Goal: Task Accomplishment & Management: Use online tool/utility

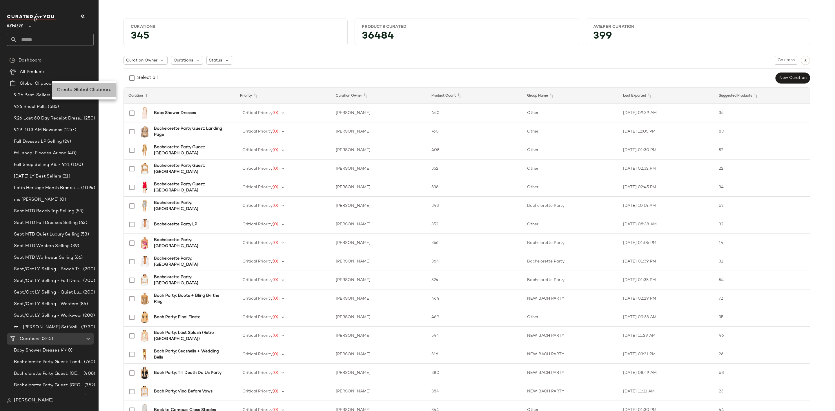
click at [68, 85] on div "Create Global Clipboard" at bounding box center [84, 90] width 64 height 14
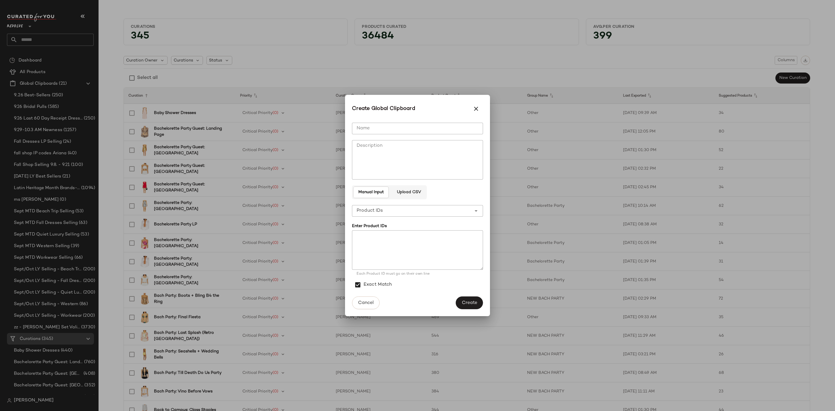
click at [355, 130] on input "Name" at bounding box center [417, 129] width 131 height 12
type input "**********"
click at [374, 155] on textarea "Description" at bounding box center [417, 159] width 131 height 39
click at [387, 243] on textarea at bounding box center [417, 249] width 131 height 39
paste textarea "**********"
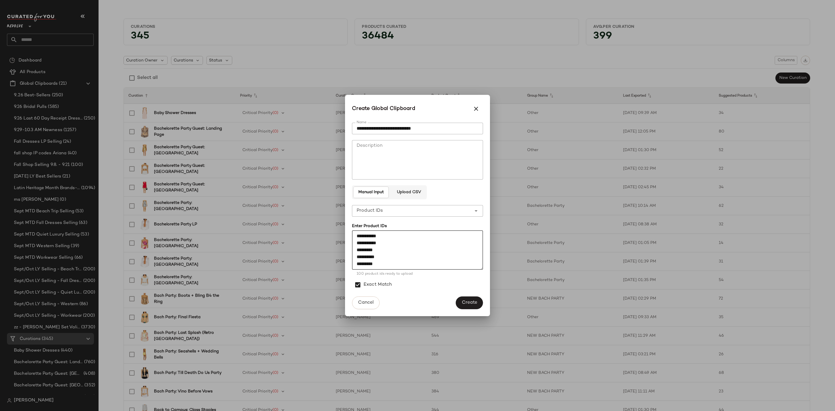
type textarea "**********"
click at [473, 301] on span "Create" at bounding box center [470, 303] width 16 height 6
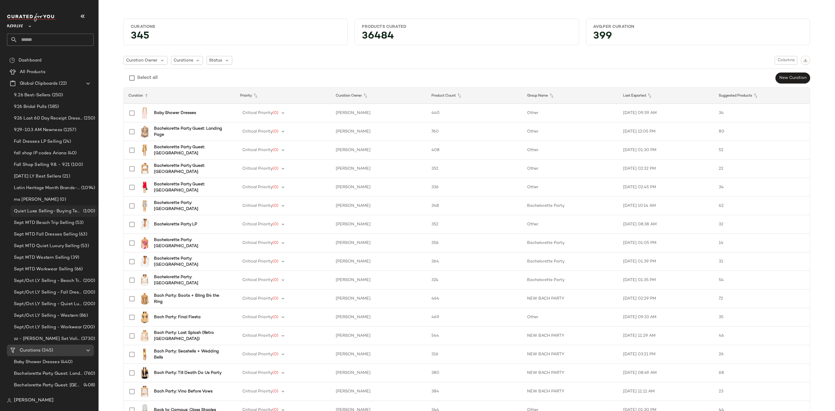
click at [68, 210] on span "Quiet Luxe Selling- Buying Team" at bounding box center [48, 211] width 68 height 7
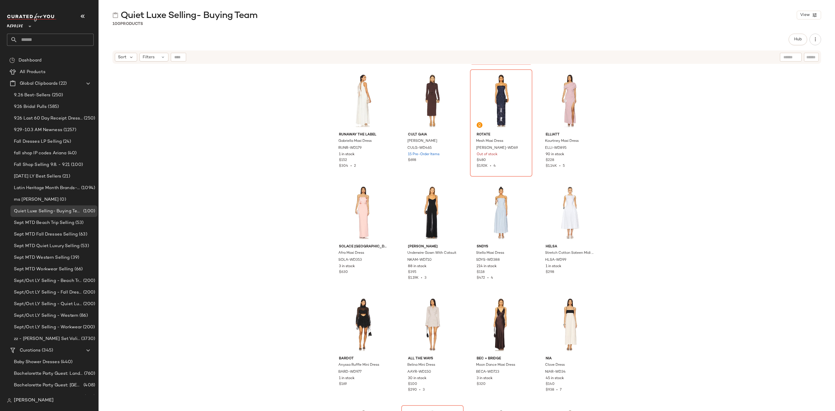
scroll to position [2221, 0]
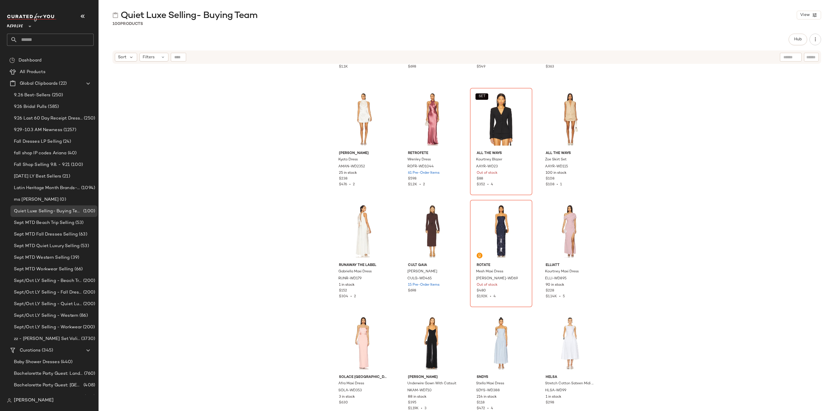
click at [178, 130] on div "SAU LEE Madeleine Gown SLEE-WD466 22 Pre-Order Items $1.1K retrofete Julia Dres…" at bounding box center [467, 244] width 737 height 361
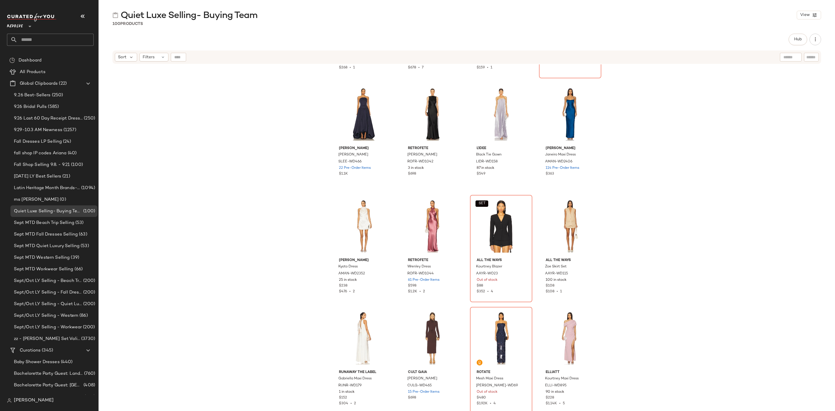
scroll to position [2047, 0]
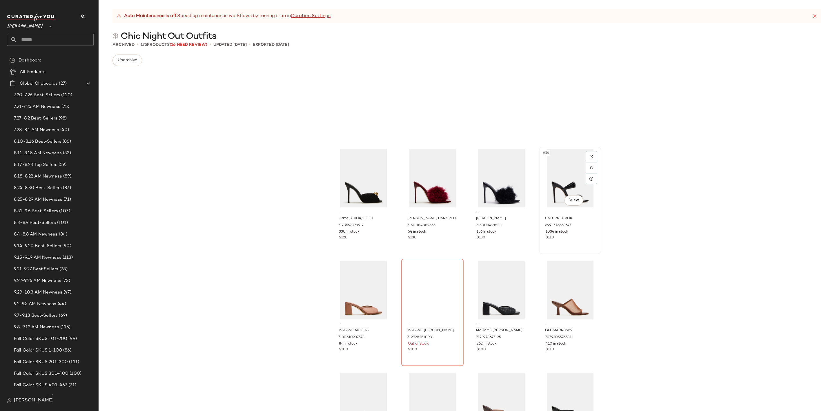
scroll to position [570, 0]
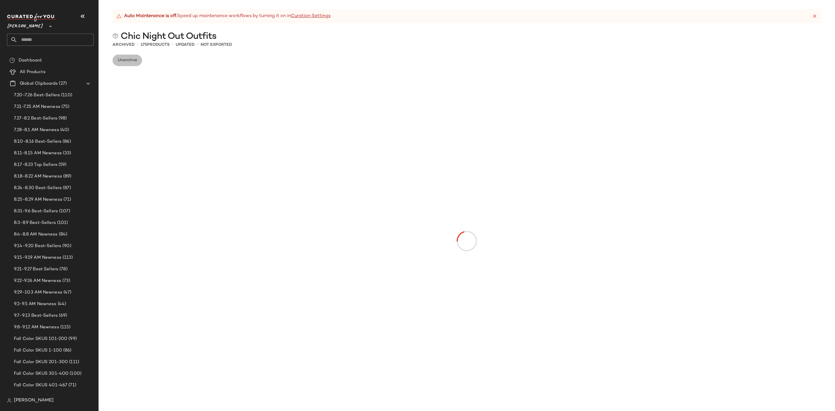
click at [124, 62] on span "Unarchive" at bounding box center [127, 60] width 20 height 5
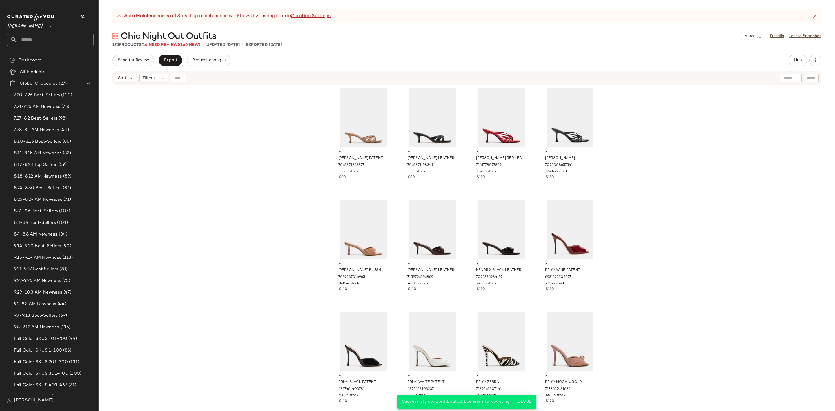
click at [270, 146] on div "- CARY TAN PATENT LEATHER 7061871263877 135 in stock $80 - CARY BLACK LEATHER 7…" at bounding box center [467, 255] width 737 height 340
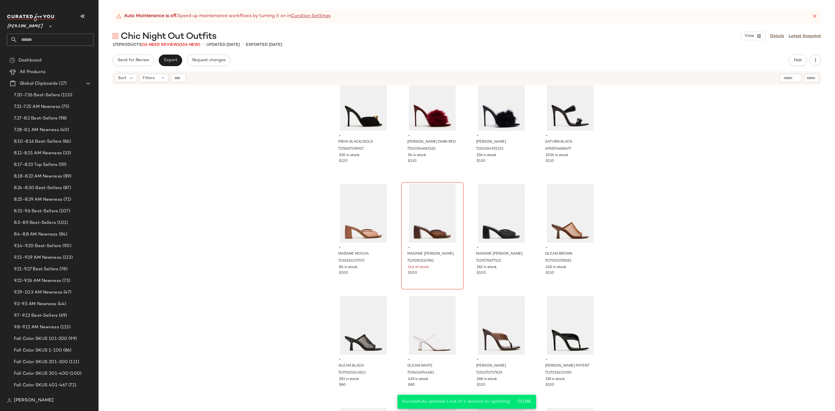
scroll to position [353, 0]
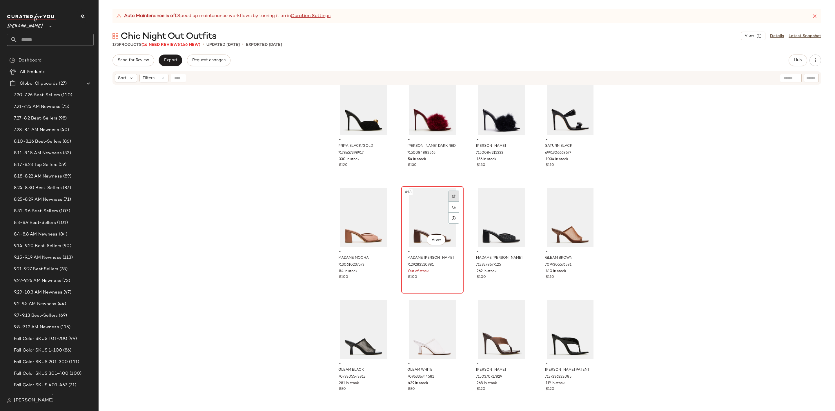
click at [452, 195] on img at bounding box center [453, 195] width 3 height 3
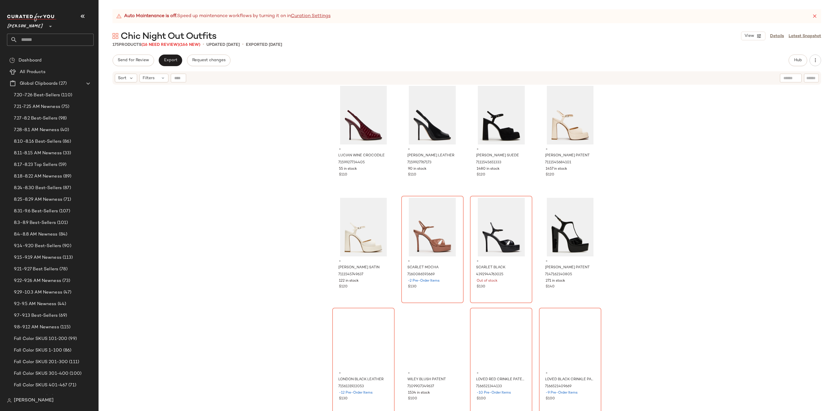
scroll to position [1353, 0]
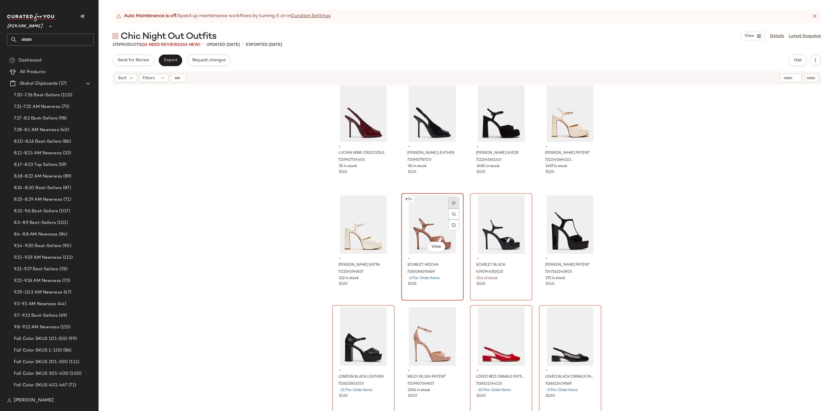
click at [454, 200] on div at bounding box center [453, 202] width 11 height 11
click at [522, 202] on img at bounding box center [522, 202] width 3 height 3
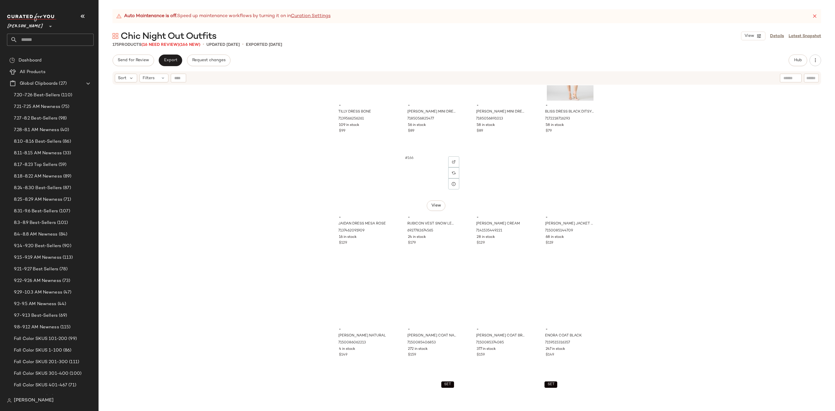
scroll to position [4586, 0]
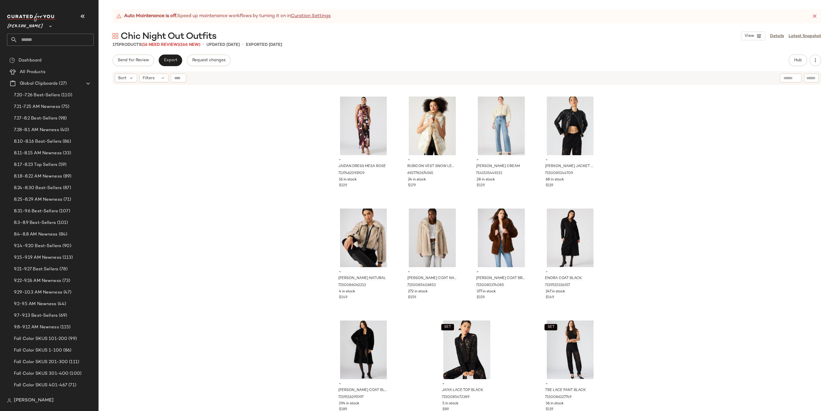
click at [673, 229] on div "- TILLY DRESS BONE 7139566256261 109 in stock $99 - LARA MINI DRESS ROSETTE PIN…" at bounding box center [467, 255] width 737 height 340
click at [172, 57] on button "Export" at bounding box center [170, 61] width 23 height 12
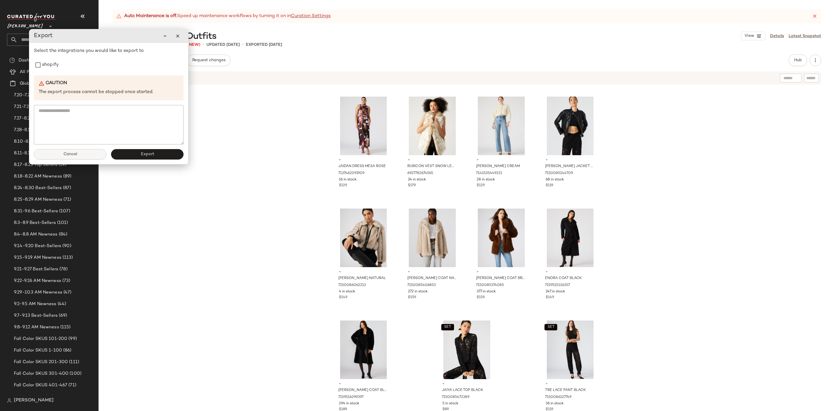
click at [64, 155] on span "Cancel" at bounding box center [70, 154] width 14 height 5
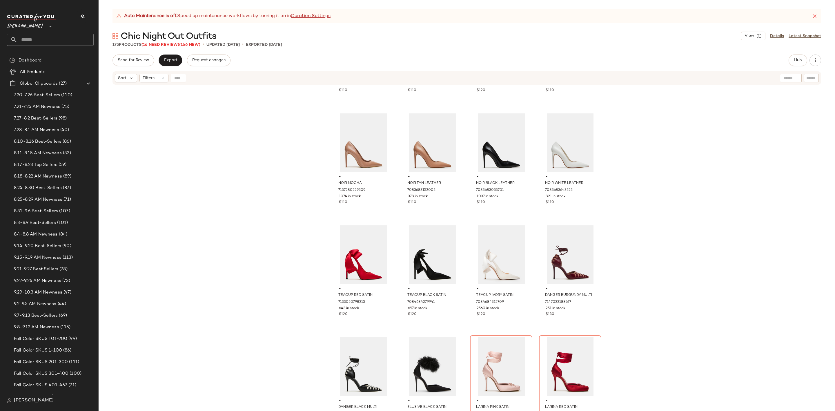
scroll to position [1933, 0]
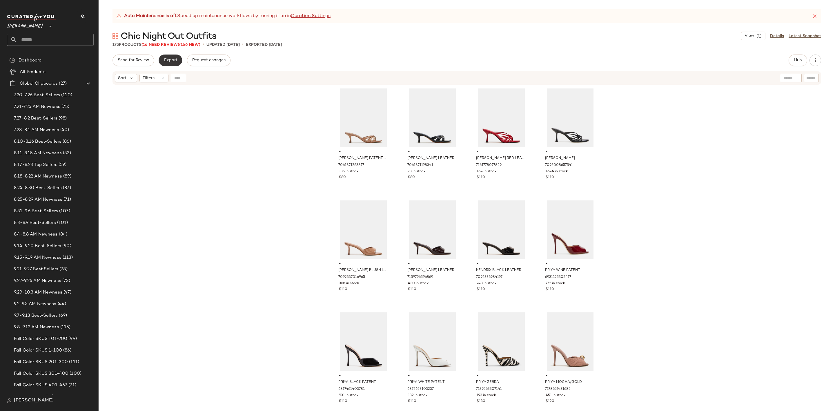
click at [162, 61] on button "Export" at bounding box center [170, 61] width 23 height 12
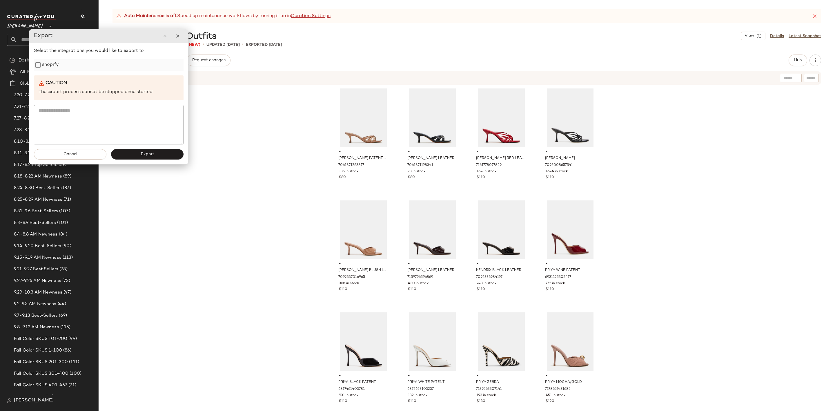
click at [56, 70] on label "shopify" at bounding box center [50, 65] width 17 height 12
click at [146, 159] on button "Export" at bounding box center [147, 154] width 72 height 10
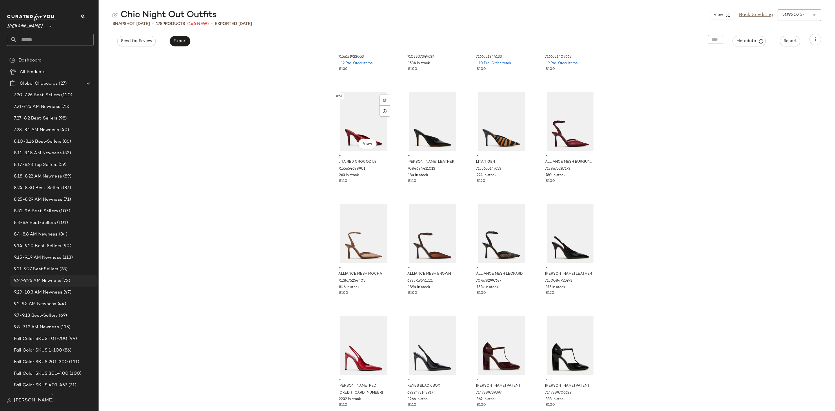
scroll to position [1745, 0]
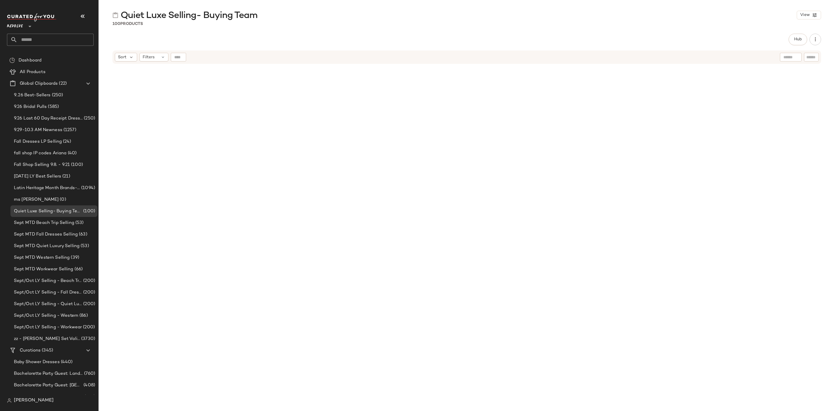
scroll to position [2047, 0]
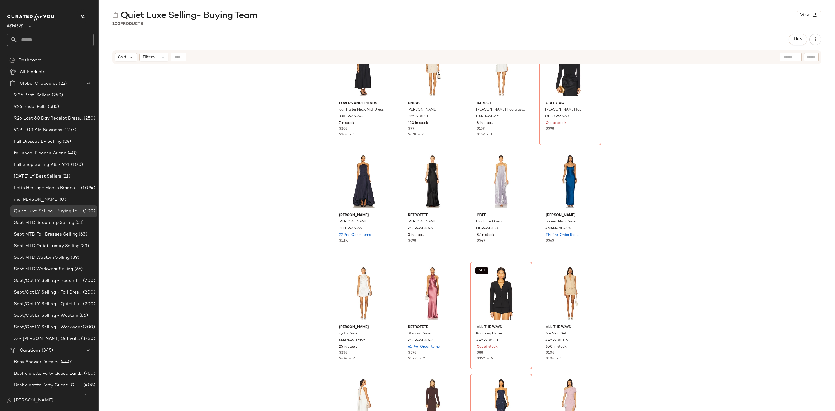
click at [37, 42] on input "text" at bounding box center [55, 40] width 76 height 12
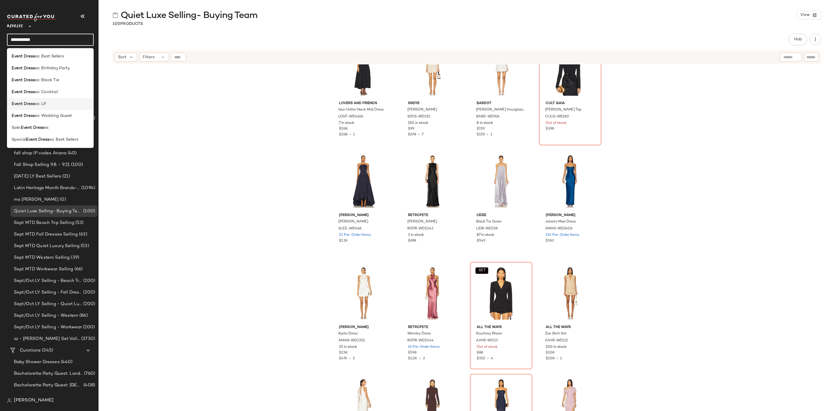
type input "**********"
click at [62, 103] on div "Event Dress es: LP" at bounding box center [50, 104] width 77 height 6
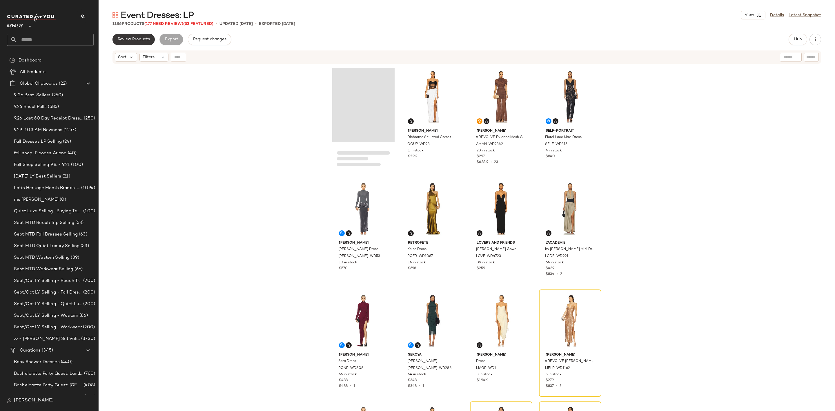
click at [130, 38] on span "Review Products" at bounding box center [133, 39] width 32 height 5
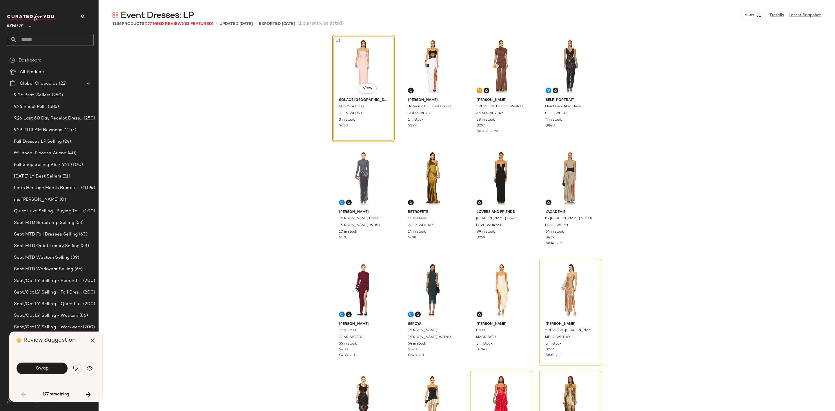
click at [73, 370] on img "button" at bounding box center [76, 368] width 6 height 6
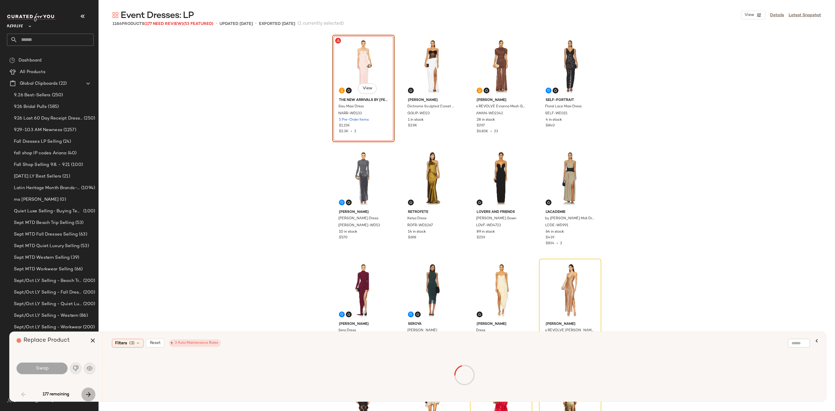
click at [90, 395] on icon "button" at bounding box center [88, 394] width 7 height 7
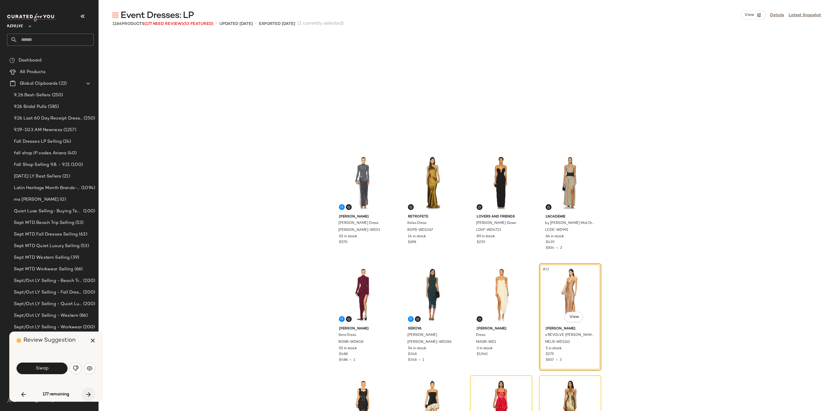
scroll to position [117, 0]
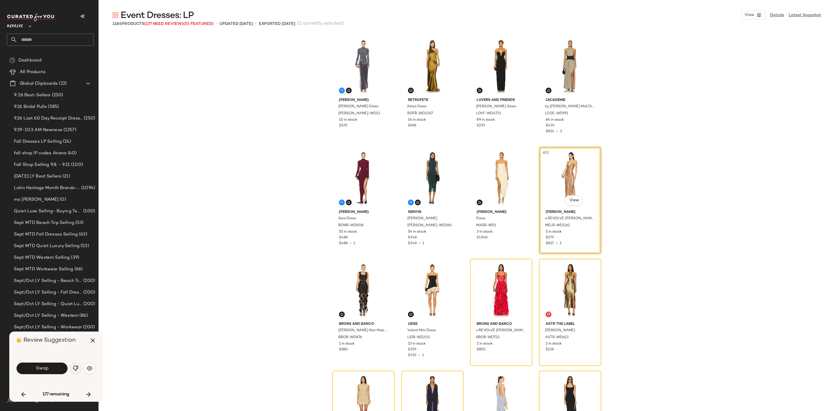
click at [72, 369] on button "button" at bounding box center [76, 368] width 12 height 12
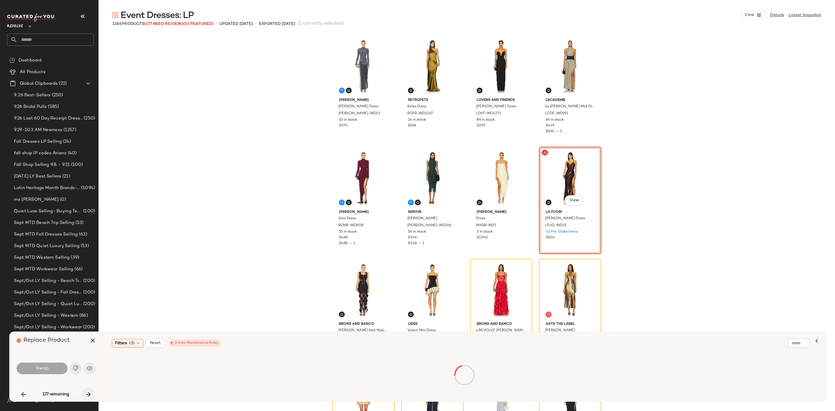
click at [85, 394] on icon "button" at bounding box center [88, 394] width 7 height 7
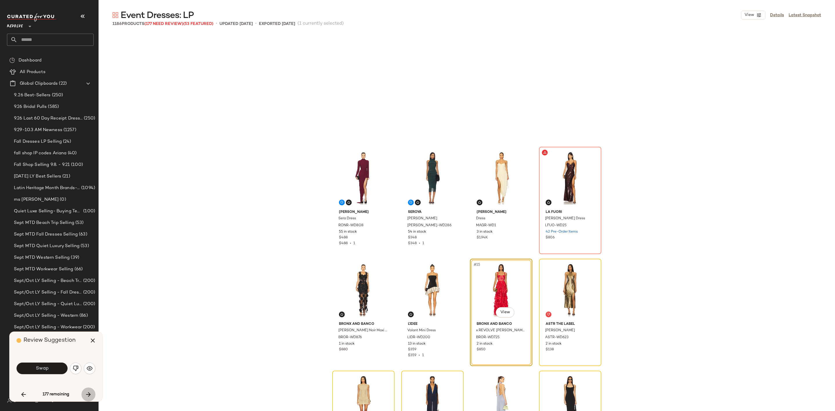
scroll to position [224, 0]
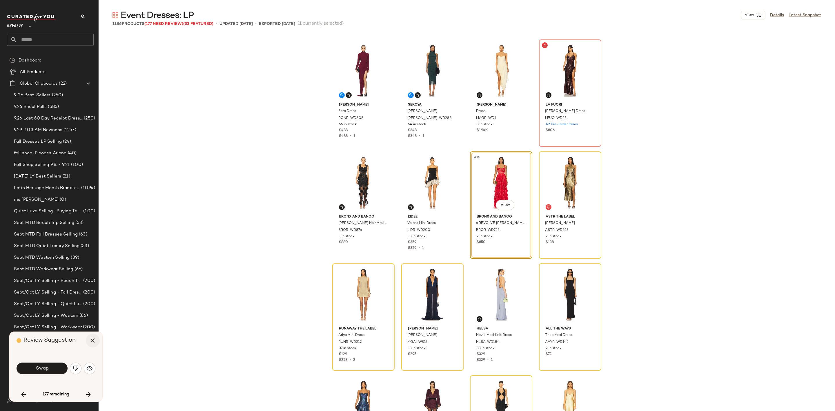
click at [91, 342] on icon "button" at bounding box center [92, 340] width 7 height 7
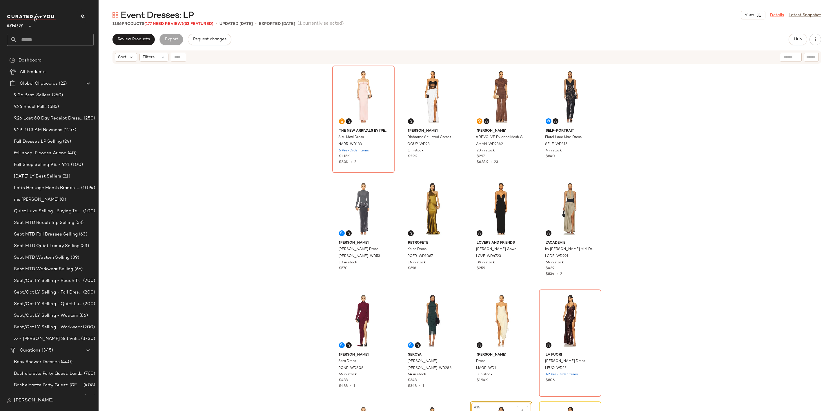
click at [779, 14] on link "Details" at bounding box center [777, 15] width 14 height 6
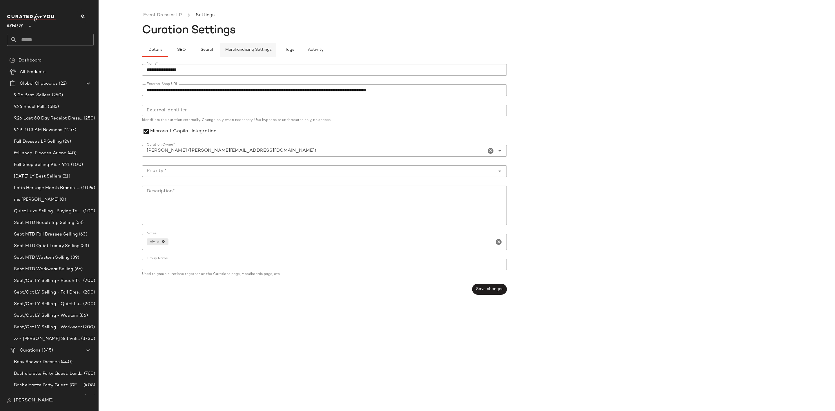
click at [238, 50] on span "Merchandising Settings" at bounding box center [248, 50] width 47 height 5
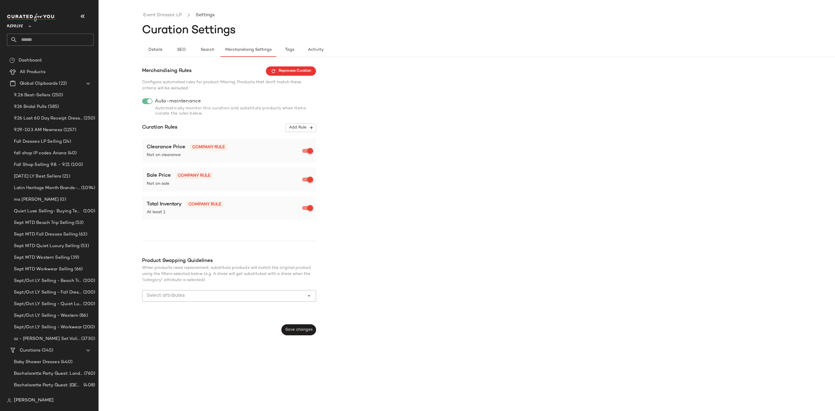
click at [181, 111] on div "Automatically monitor this curation and substitute products when items violate …" at bounding box center [229, 111] width 174 height 10
click at [296, 127] on span "Add Rule" at bounding box center [301, 127] width 24 height 5
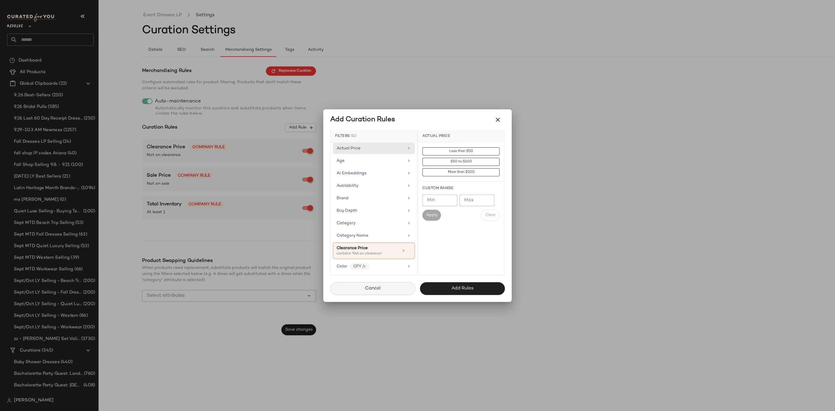
click at [388, 288] on button "Cancel" at bounding box center [372, 288] width 85 height 13
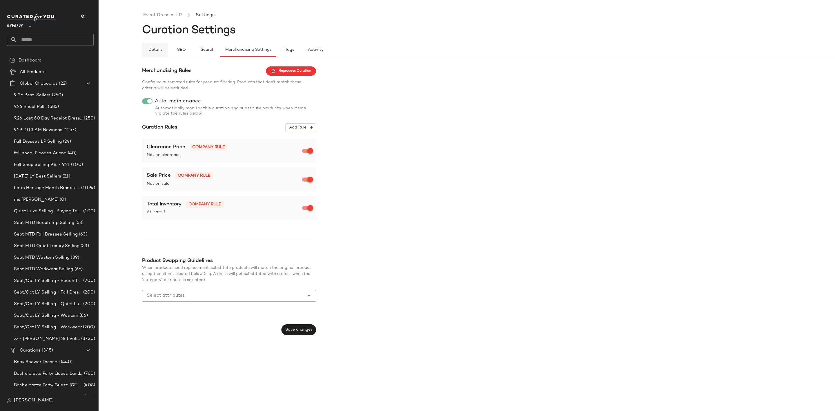
click at [159, 49] on span "Details" at bounding box center [155, 50] width 14 height 5
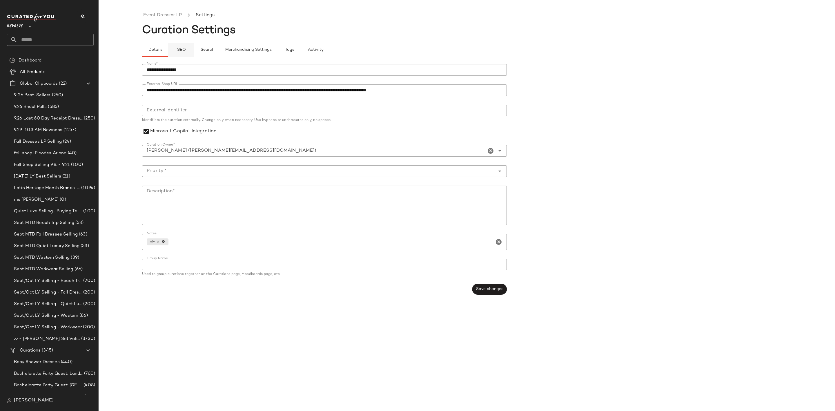
click at [177, 47] on button "SEO" at bounding box center [181, 50] width 26 height 14
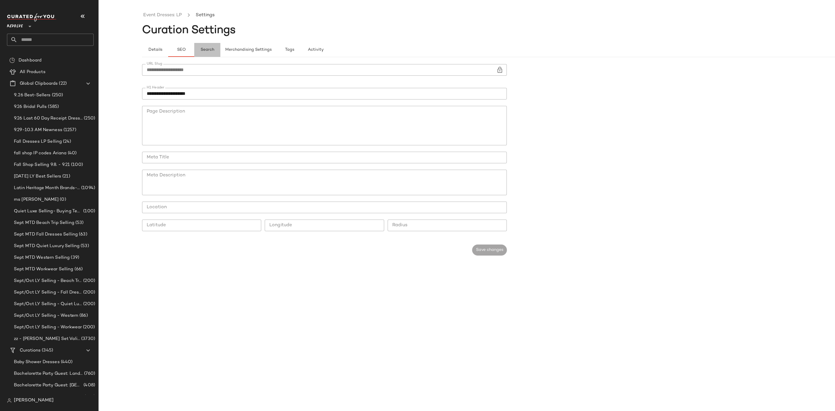
click at [206, 49] on span "Search" at bounding box center [207, 50] width 14 height 5
click at [162, 15] on link "Event Dresses: LP" at bounding box center [162, 16] width 39 height 8
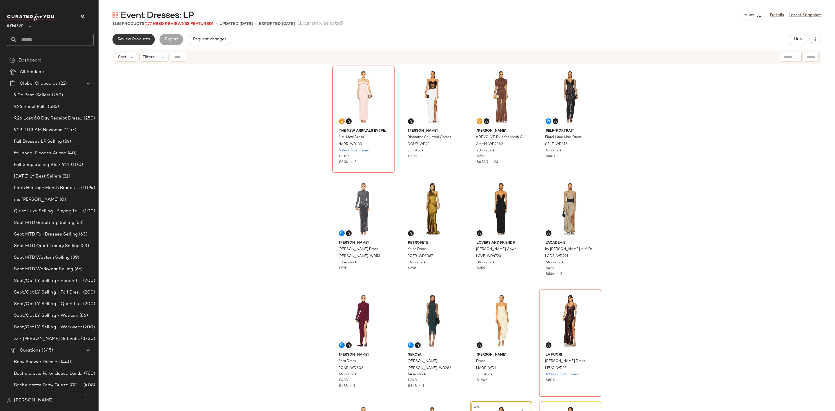
click at [136, 38] on span "Review Products" at bounding box center [133, 39] width 32 height 5
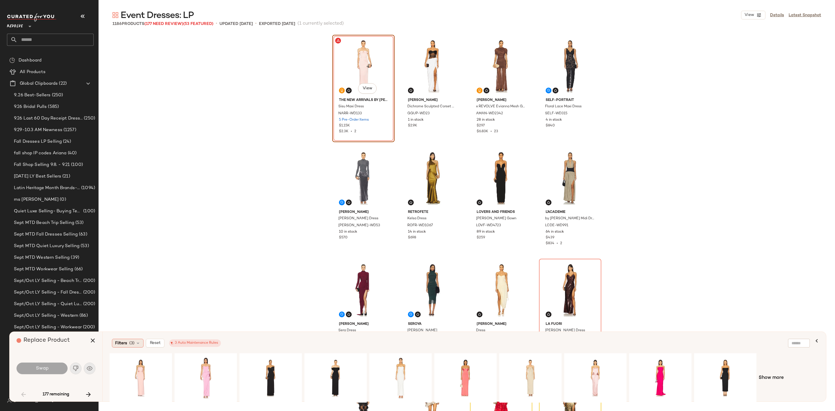
click at [129, 340] on div "Filters (3)" at bounding box center [128, 343] width 32 height 9
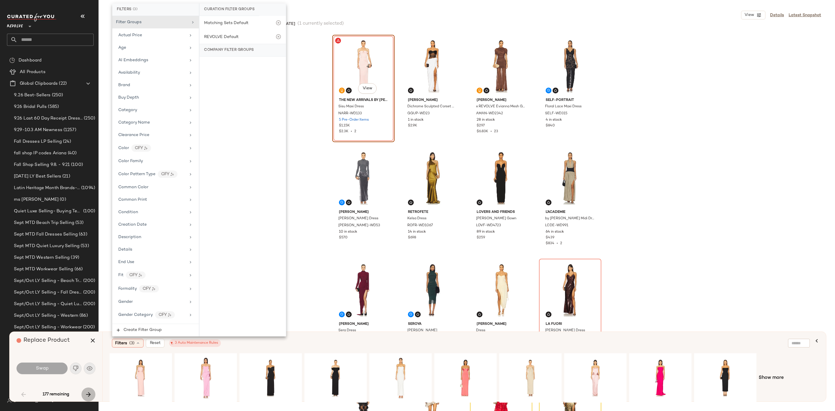
click at [91, 395] on icon "button" at bounding box center [88, 394] width 7 height 7
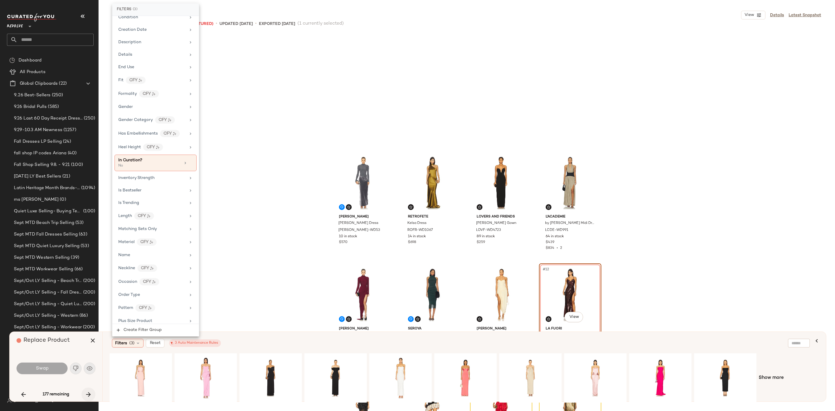
scroll to position [117, 0]
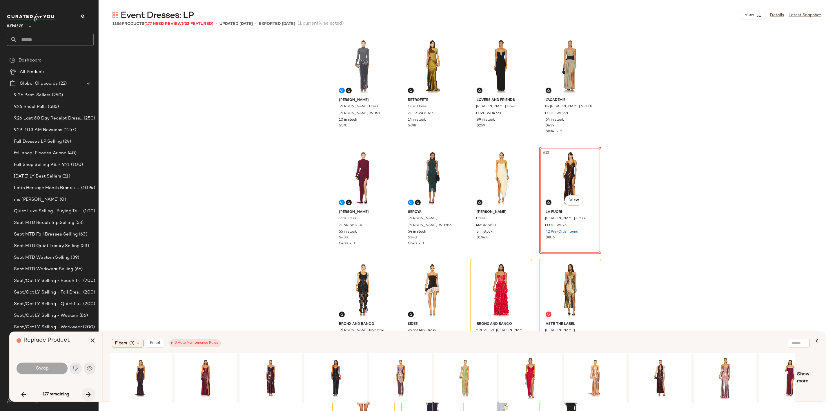
click at [90, 393] on icon "button" at bounding box center [88, 394] width 7 height 7
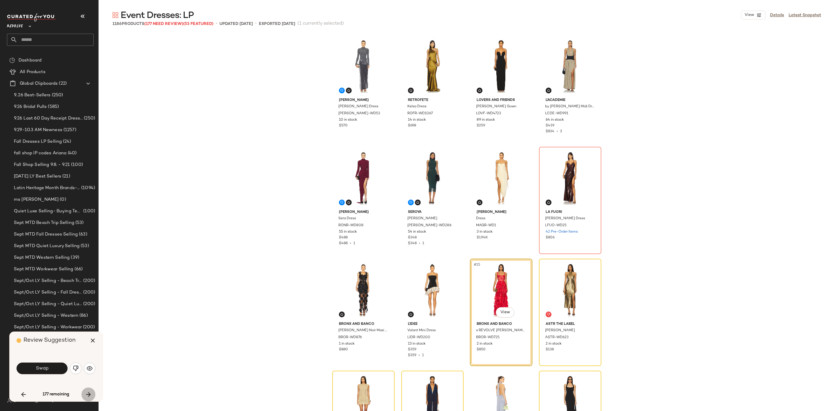
scroll to position [224, 0]
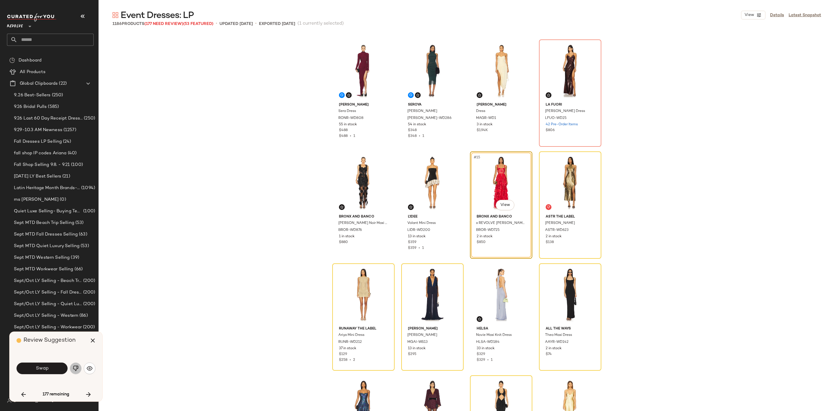
click at [74, 362] on button "button" at bounding box center [76, 368] width 12 height 12
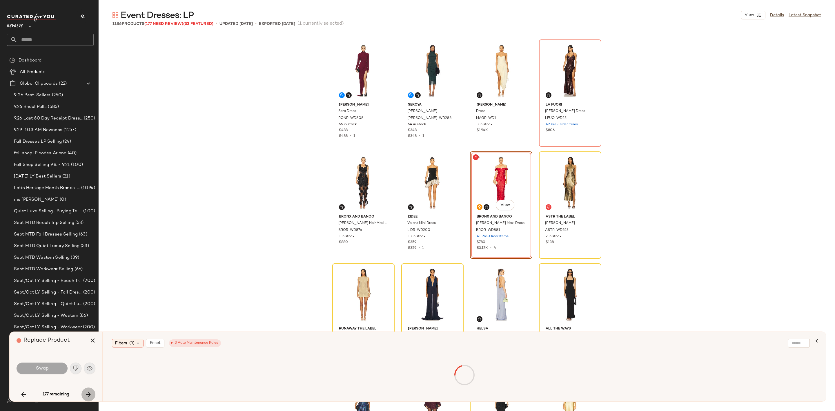
click at [90, 395] on icon "button" at bounding box center [88, 394] width 7 height 7
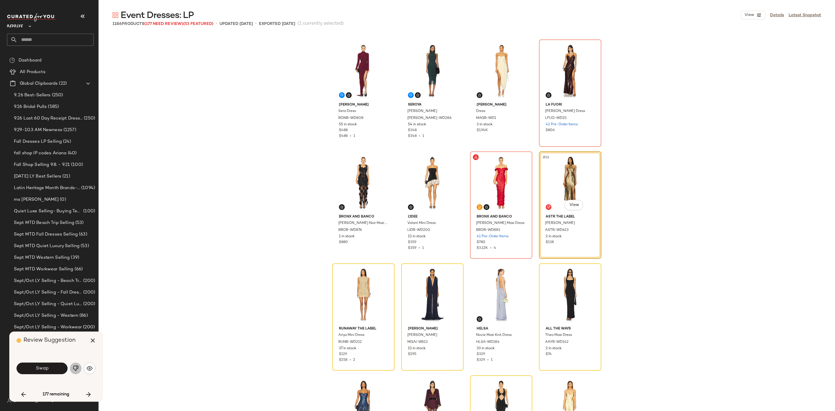
click at [73, 366] on img "button" at bounding box center [76, 368] width 6 height 6
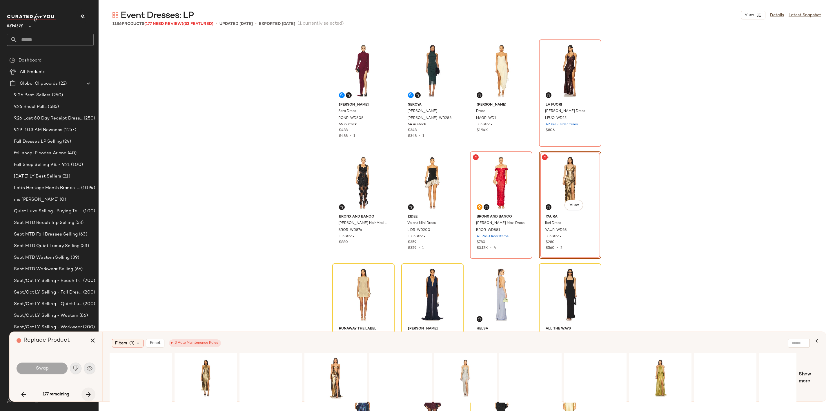
click at [90, 398] on button "button" at bounding box center [88, 394] width 14 height 14
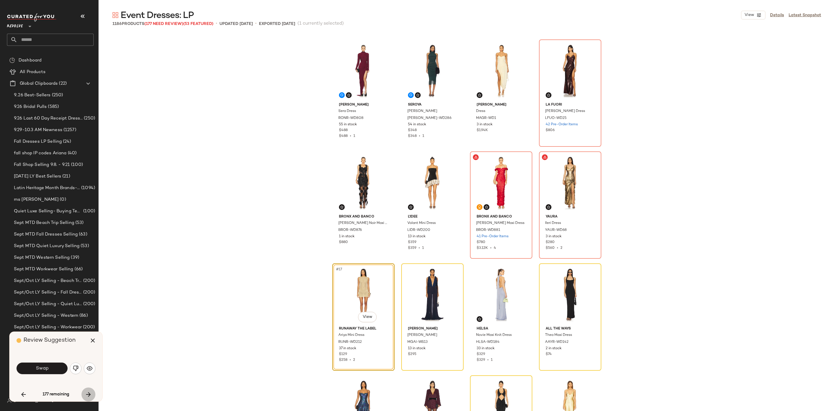
scroll to position [336, 0]
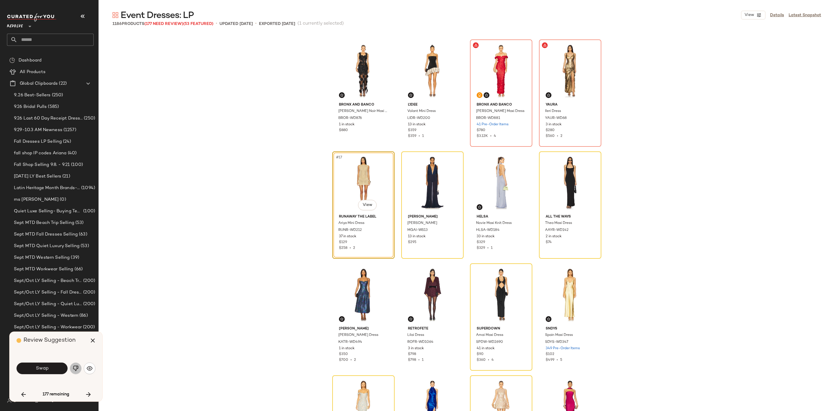
click at [77, 368] on img "button" at bounding box center [76, 368] width 6 height 6
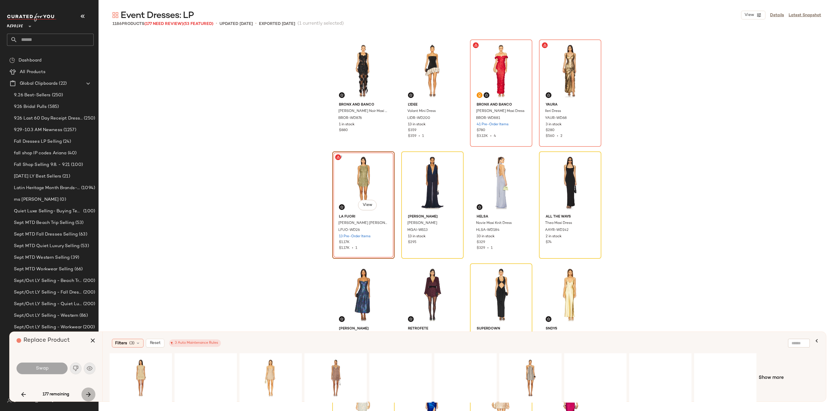
click at [88, 396] on icon "button" at bounding box center [88, 394] width 7 height 7
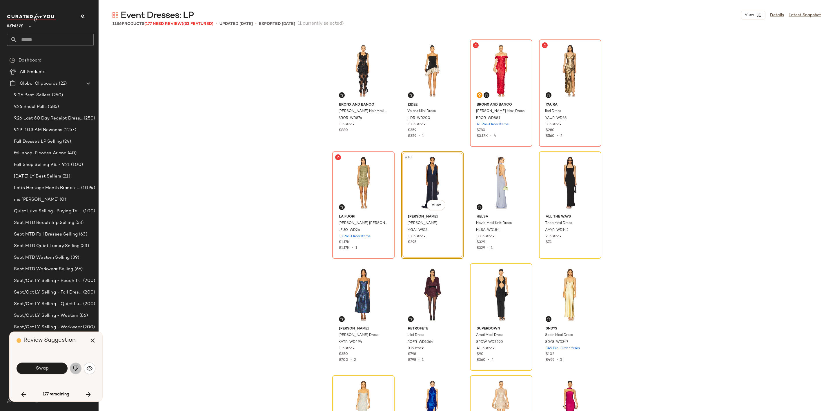
click at [76, 365] on img "button" at bounding box center [76, 368] width 6 height 6
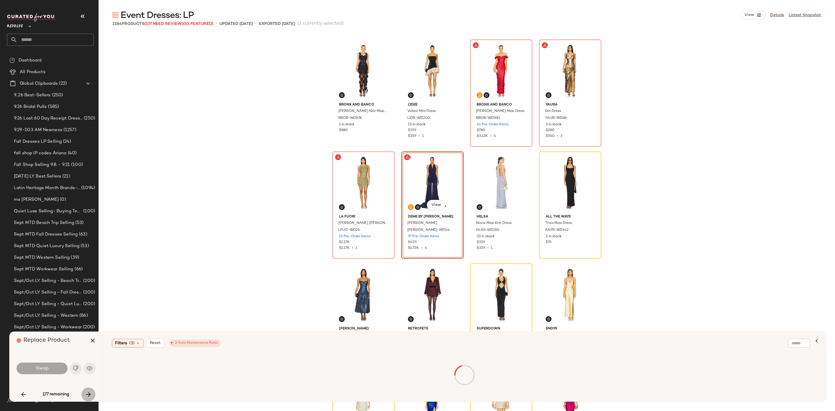
click at [87, 394] on icon "button" at bounding box center [88, 394] width 7 height 7
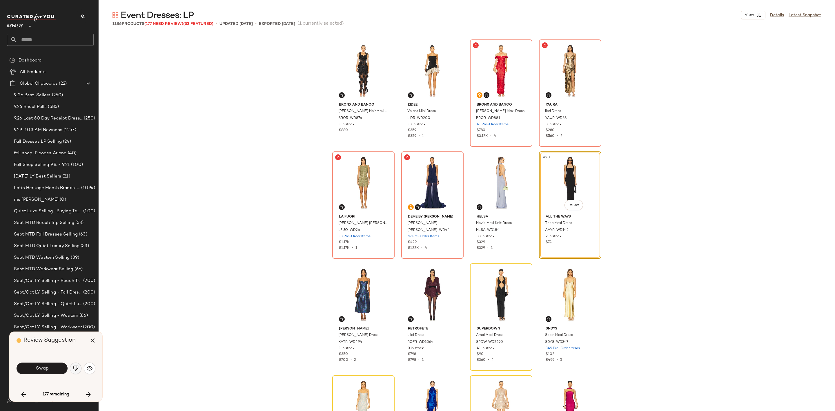
click at [77, 366] on img "button" at bounding box center [76, 368] width 6 height 6
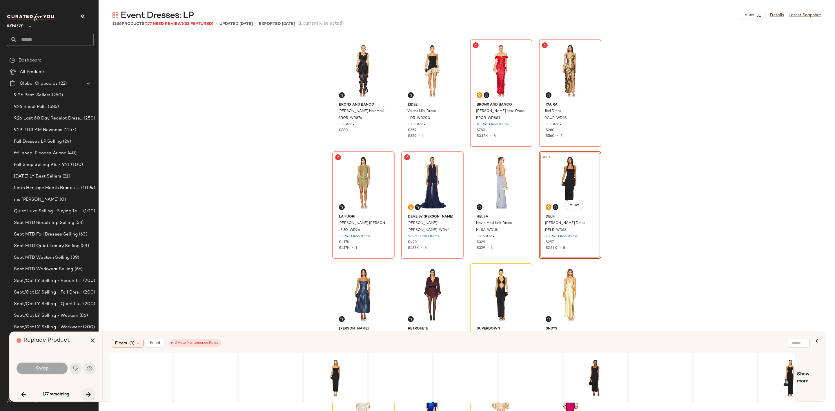
click at [92, 392] on icon "button" at bounding box center [88, 394] width 7 height 7
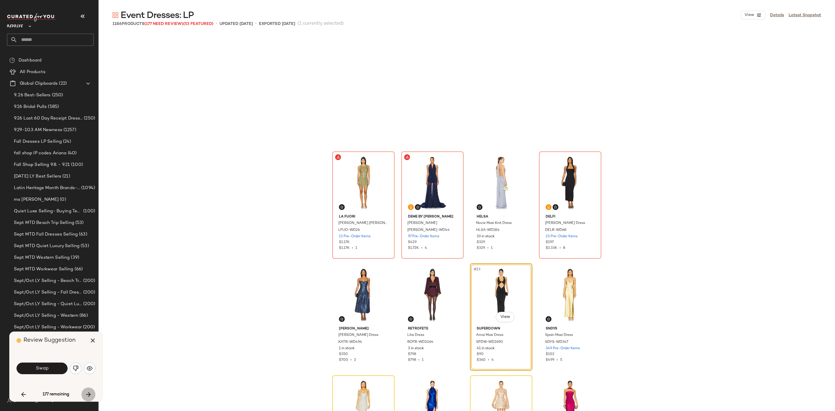
scroll to position [447, 0]
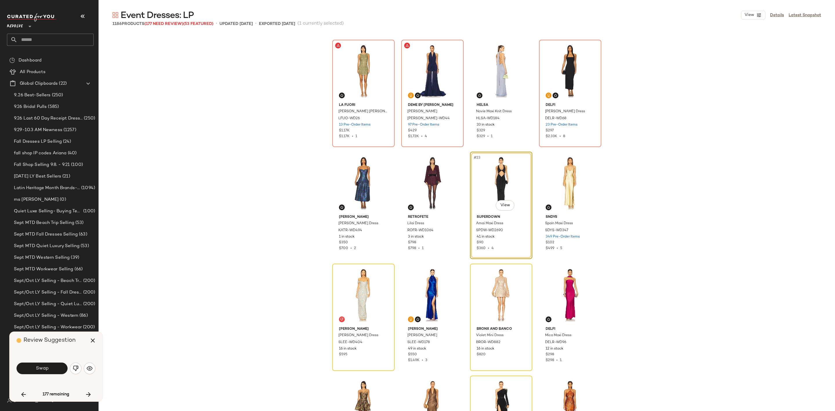
click at [77, 362] on div "Swap" at bounding box center [56, 368] width 79 height 14
click at [76, 367] on img "button" at bounding box center [76, 368] width 6 height 6
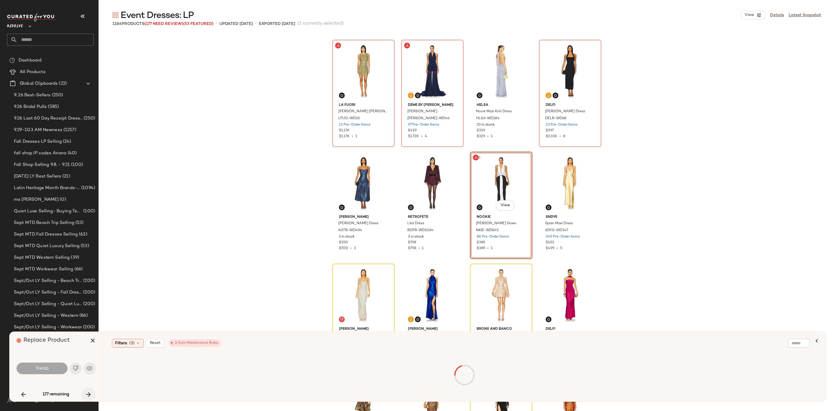
click at [86, 394] on icon "button" at bounding box center [88, 394] width 7 height 7
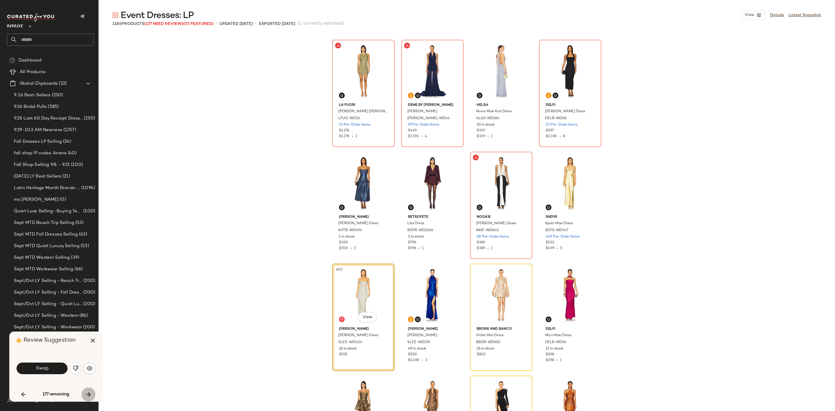
scroll to position [560, 0]
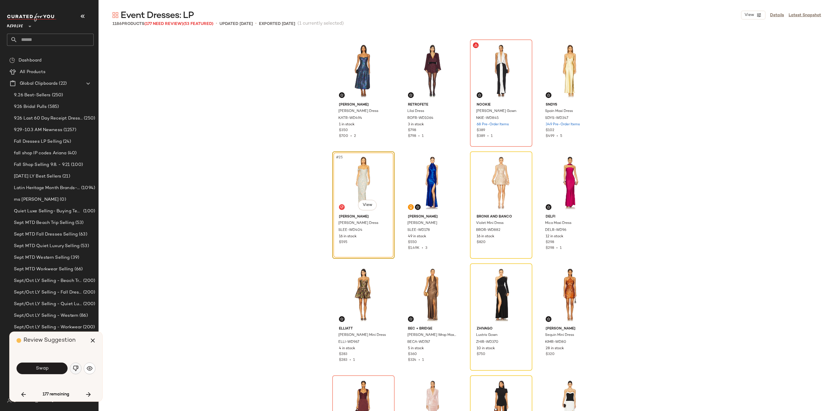
click at [77, 372] on button "button" at bounding box center [76, 368] width 12 height 12
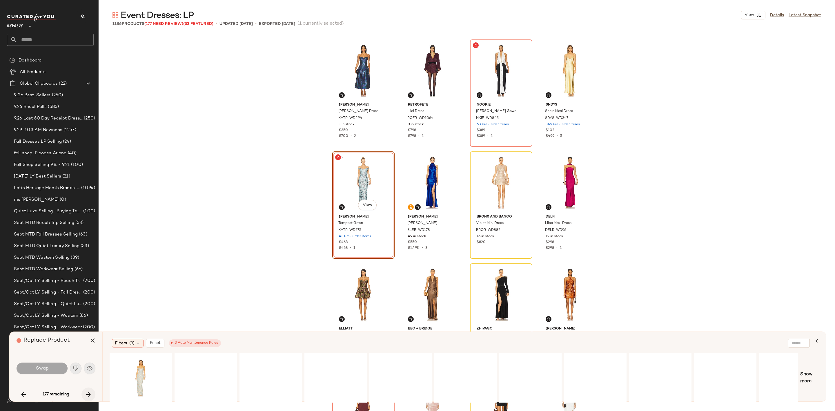
click at [88, 397] on icon "button" at bounding box center [88, 394] width 7 height 7
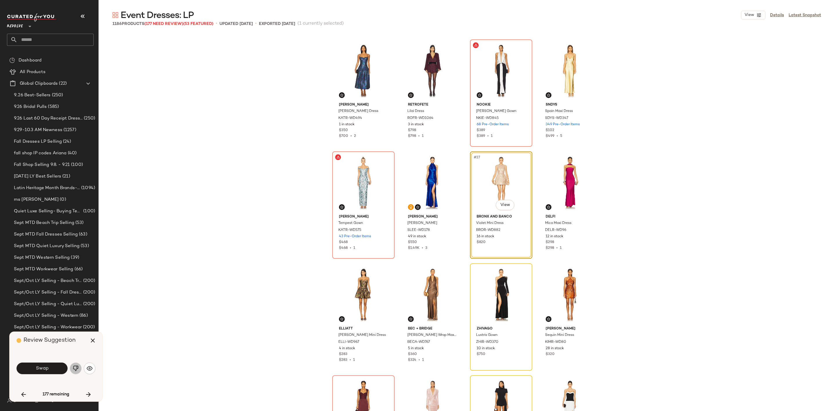
click at [77, 371] on img "button" at bounding box center [76, 368] width 6 height 6
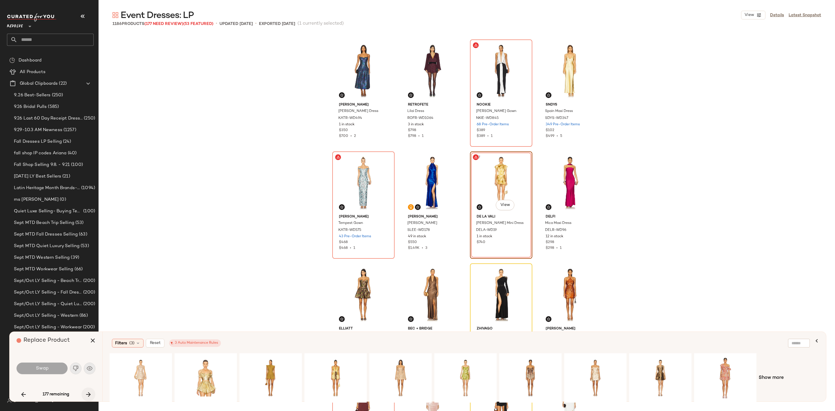
click at [92, 394] on icon "button" at bounding box center [88, 394] width 7 height 7
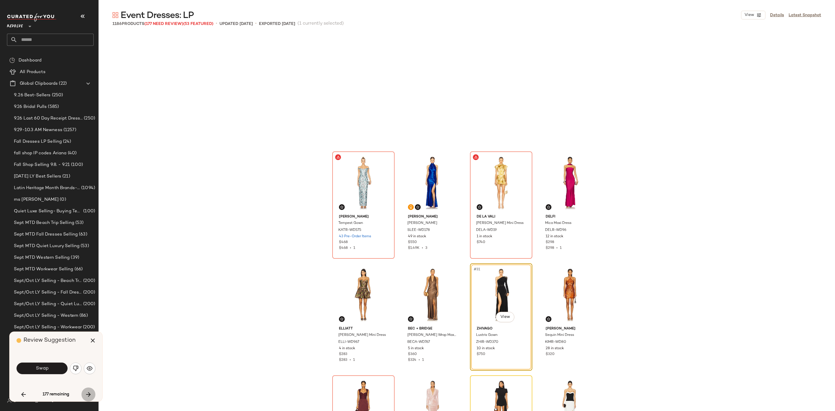
scroll to position [672, 0]
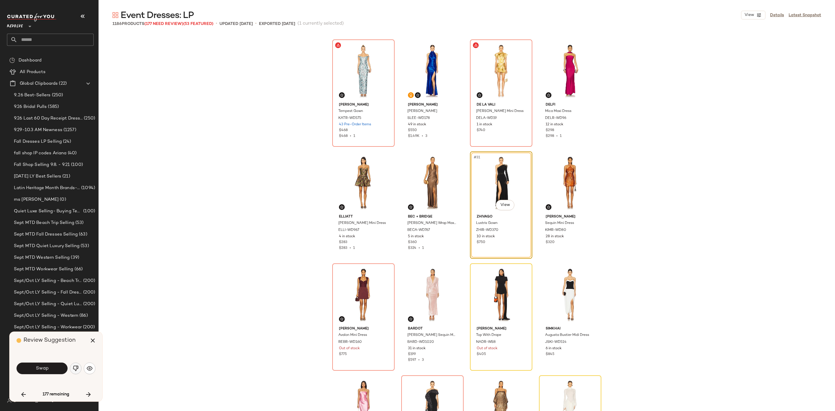
click at [76, 369] on img "button" at bounding box center [76, 368] width 6 height 6
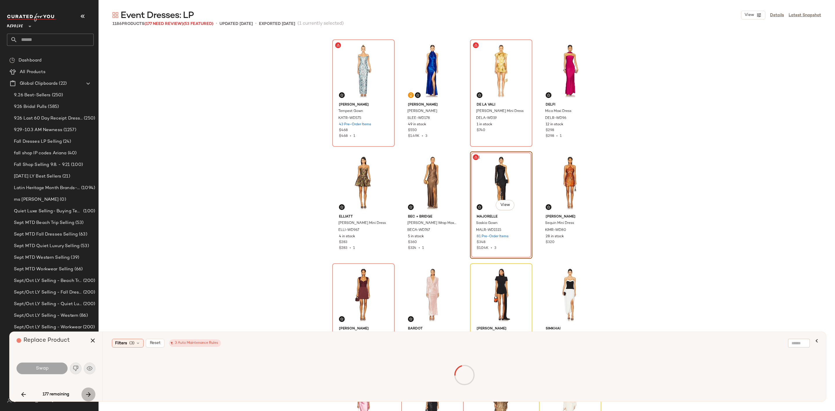
click at [88, 392] on icon "button" at bounding box center [88, 394] width 7 height 7
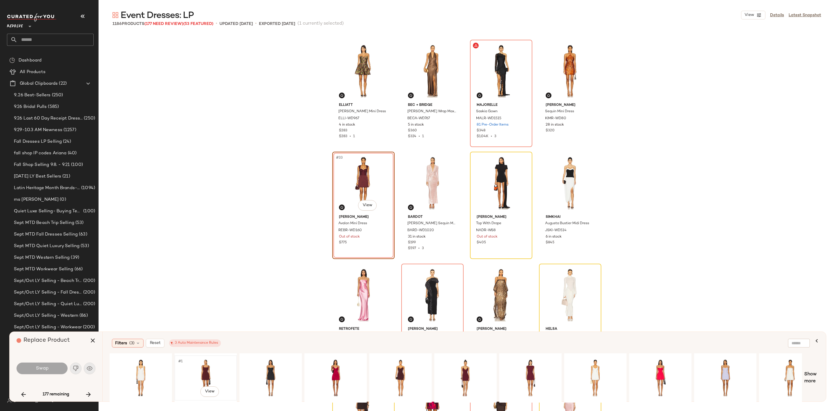
click at [206, 369] on div "#1 View" at bounding box center [206, 377] width 58 height 41
click at [50, 369] on button "Swap" at bounding box center [42, 368] width 51 height 12
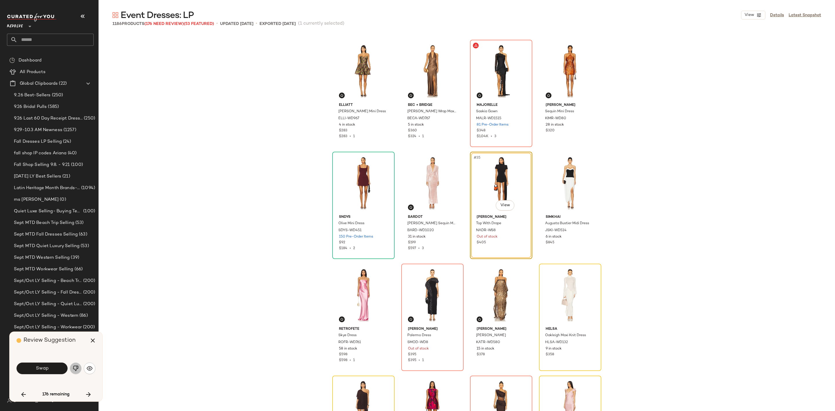
click at [74, 364] on button "button" at bounding box center [76, 368] width 12 height 12
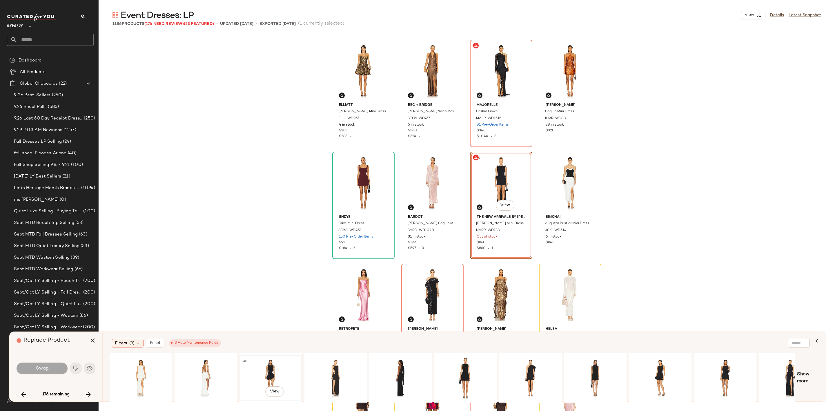
click at [271, 365] on div "#1 View" at bounding box center [271, 377] width 58 height 41
click at [50, 367] on button "Swap" at bounding box center [42, 368] width 51 height 12
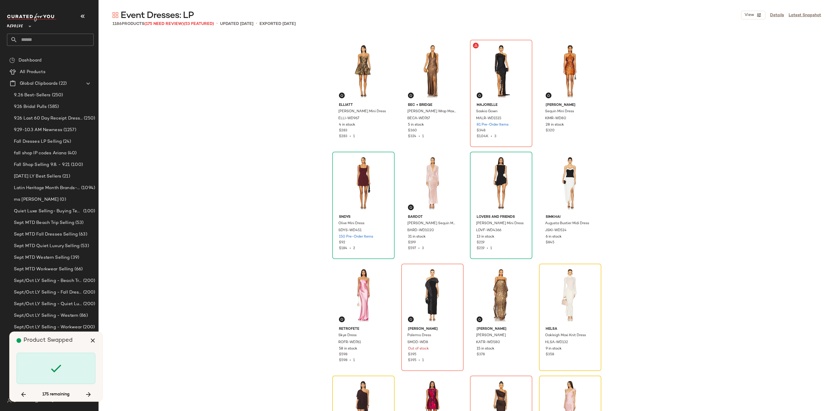
scroll to position [895, 0]
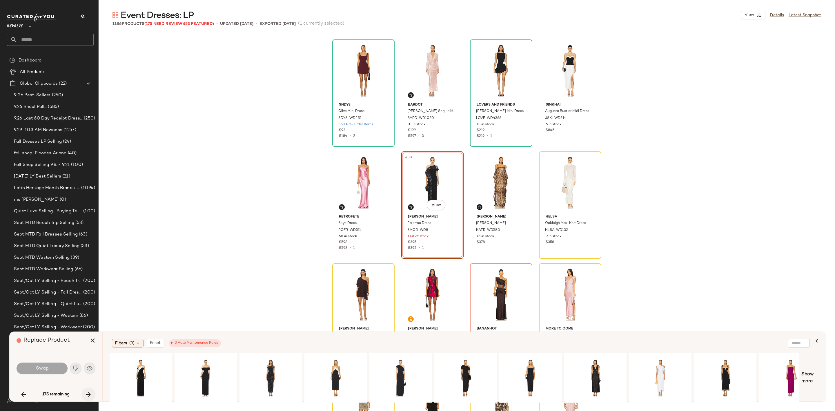
click at [91, 394] on icon "button" at bounding box center [88, 394] width 7 height 7
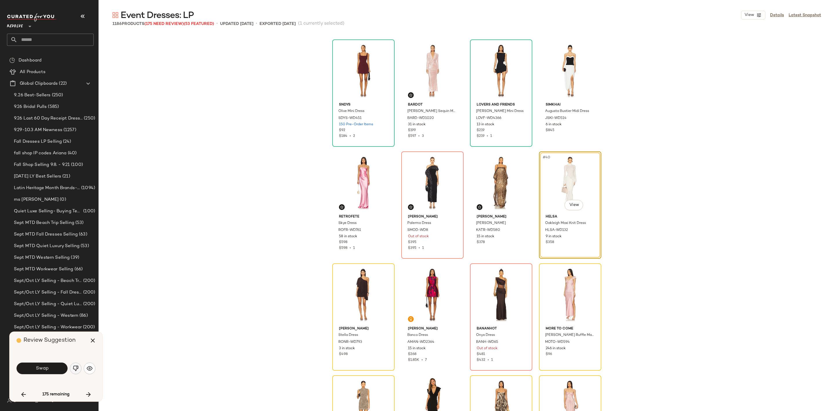
click at [75, 367] on img "button" at bounding box center [76, 368] width 6 height 6
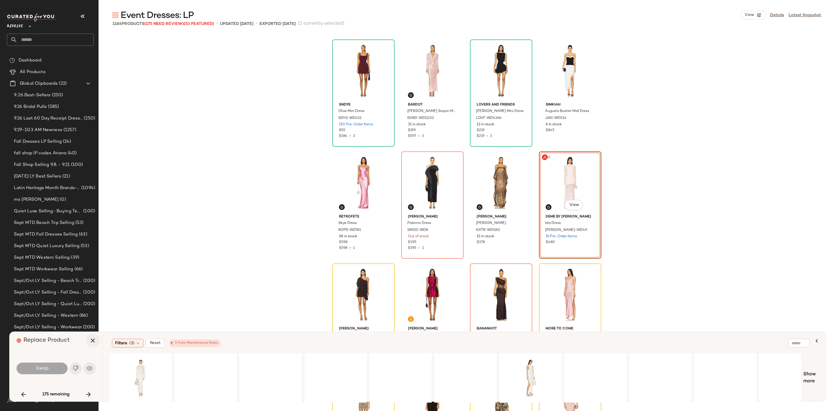
click at [92, 341] on icon "button" at bounding box center [92, 340] width 7 height 7
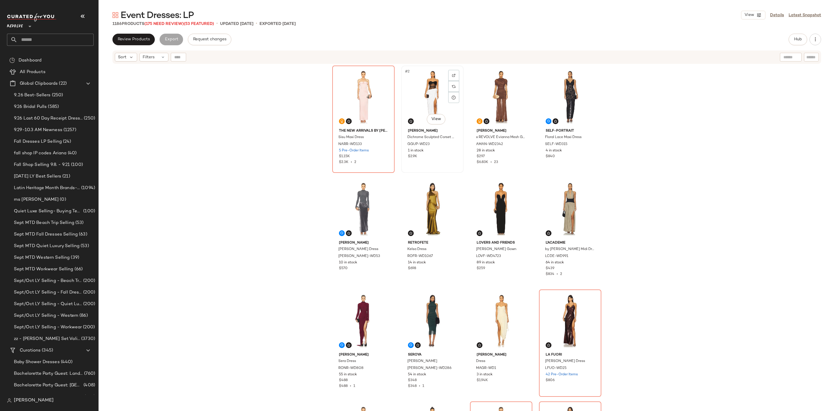
click at [426, 72] on div "#2 View" at bounding box center [432, 97] width 58 height 59
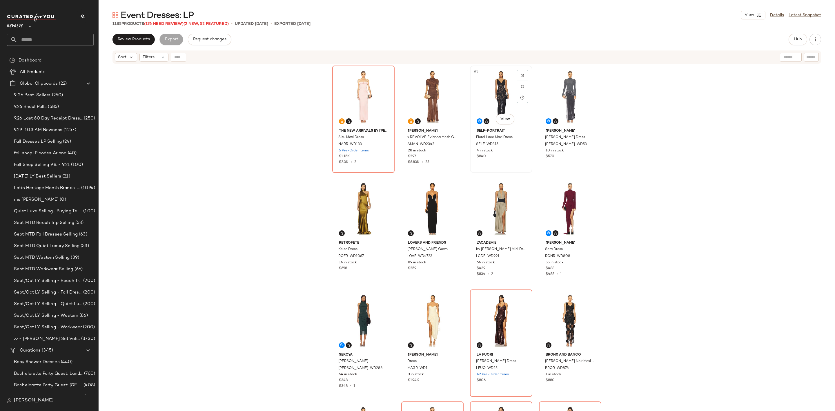
click at [488, 101] on div "#3 View" at bounding box center [501, 97] width 58 height 59
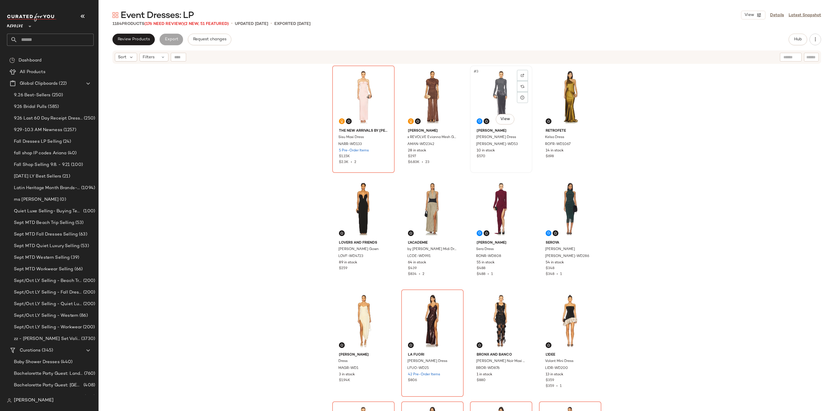
click at [486, 100] on div "#3 View" at bounding box center [501, 97] width 58 height 59
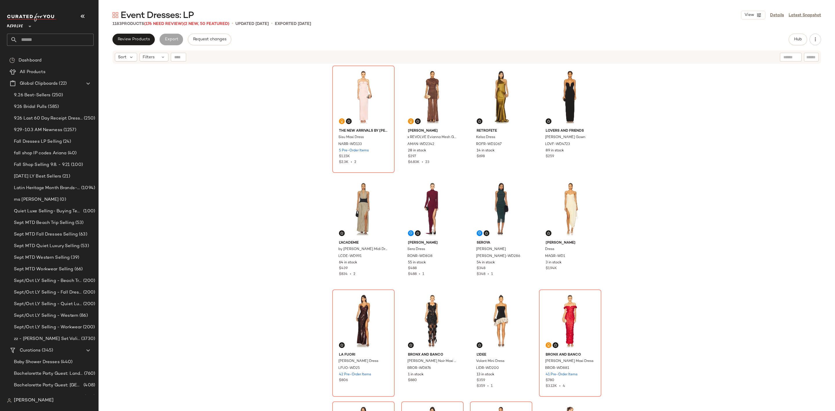
scroll to position [43, 0]
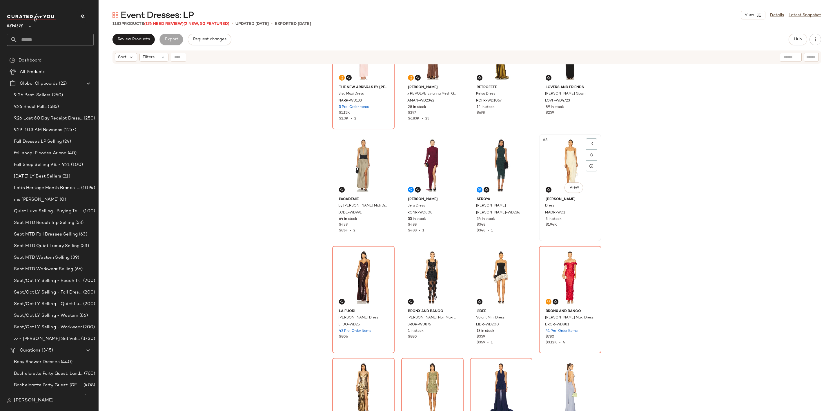
click at [561, 155] on div "#8 View" at bounding box center [570, 165] width 58 height 59
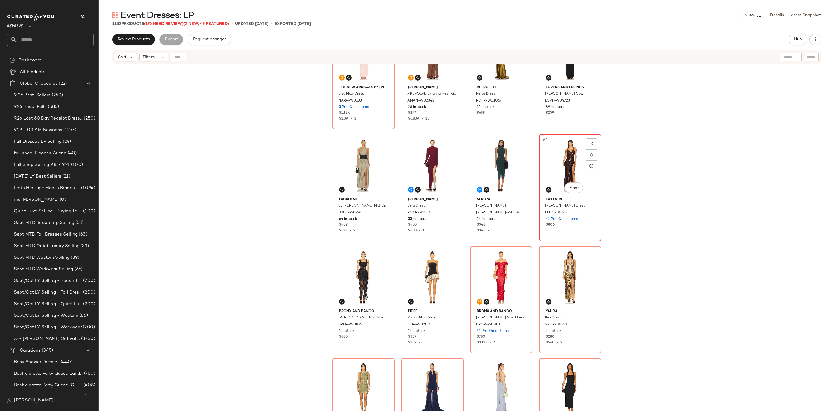
click at [550, 166] on div "#8 View" at bounding box center [570, 165] width 58 height 59
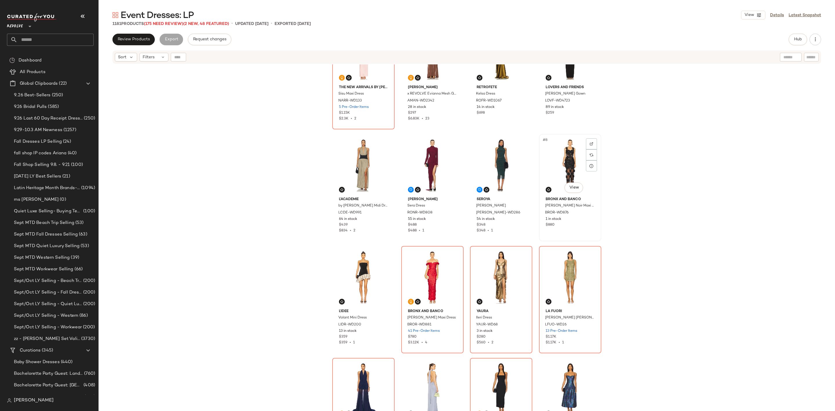
click at [556, 167] on div "#8 View" at bounding box center [570, 165] width 58 height 59
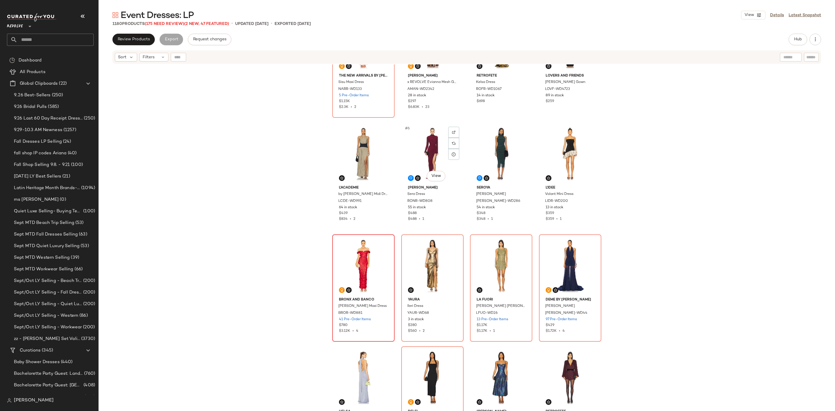
scroll to position [135, 0]
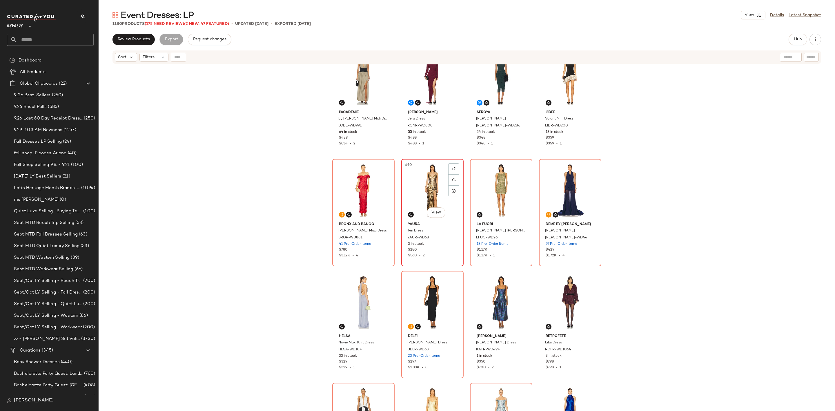
click at [423, 195] on div "#10 View" at bounding box center [432, 190] width 58 height 59
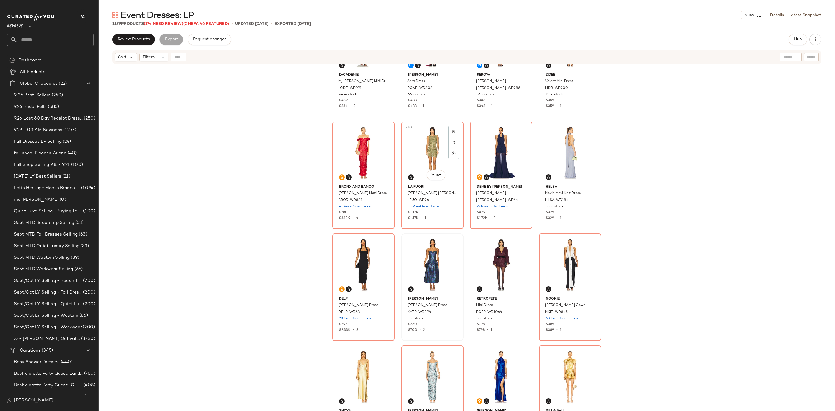
scroll to position [222, 0]
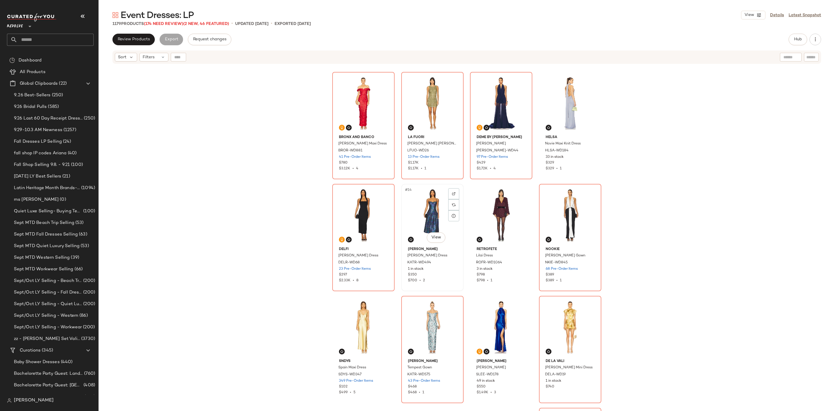
click at [407, 219] on div "#14 View" at bounding box center [432, 215] width 58 height 59
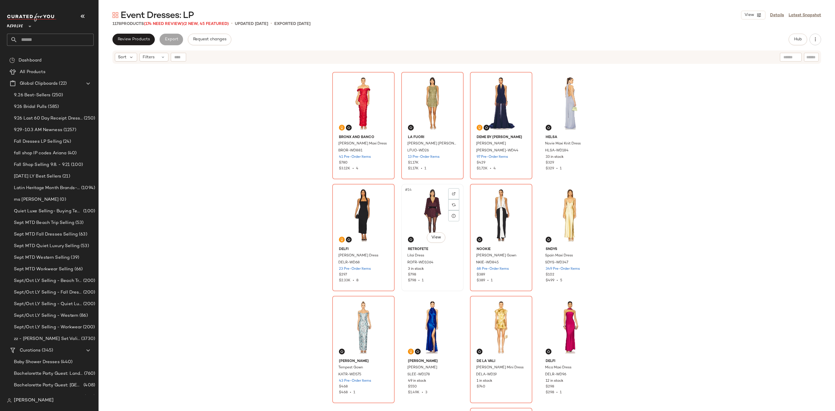
click at [414, 220] on div "#14 View" at bounding box center [432, 215] width 58 height 59
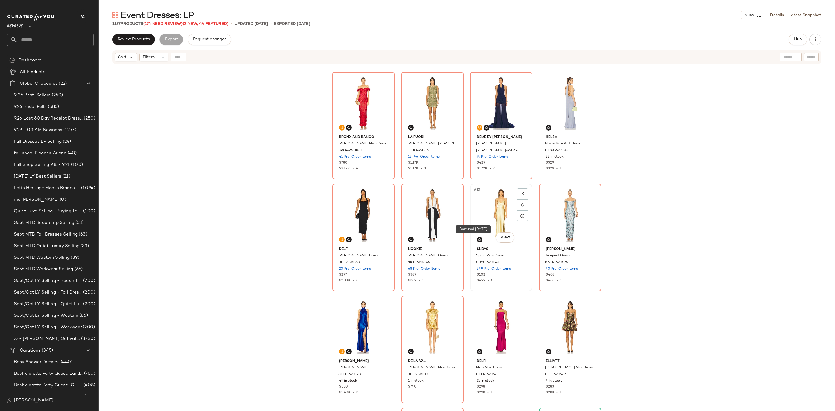
click at [492, 212] on div "#15 View" at bounding box center [501, 215] width 58 height 59
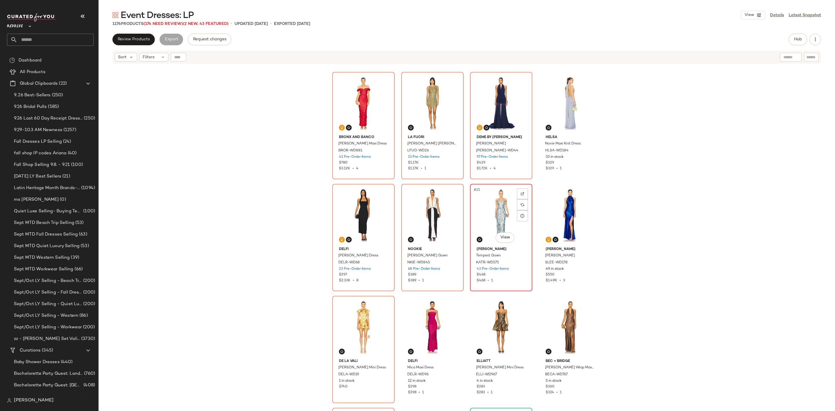
click at [488, 223] on div "#15 View" at bounding box center [501, 215] width 58 height 59
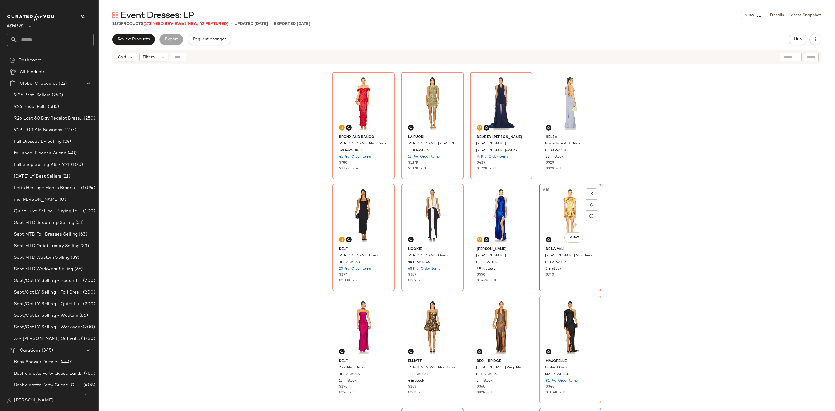
click at [559, 218] on div "#16 View" at bounding box center [570, 215] width 58 height 59
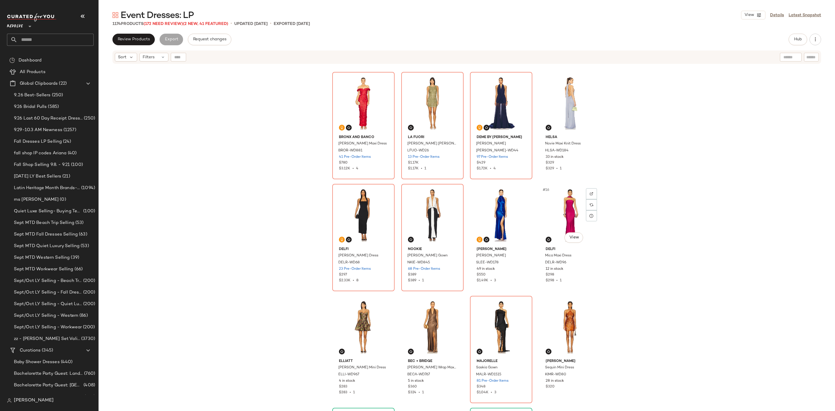
click at [559, 218] on div "#16 View" at bounding box center [570, 215] width 58 height 59
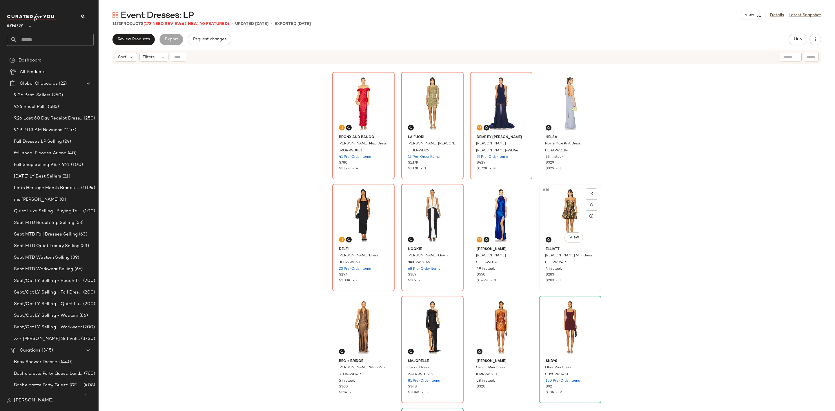
click at [552, 223] on div "#16 View" at bounding box center [570, 215] width 58 height 59
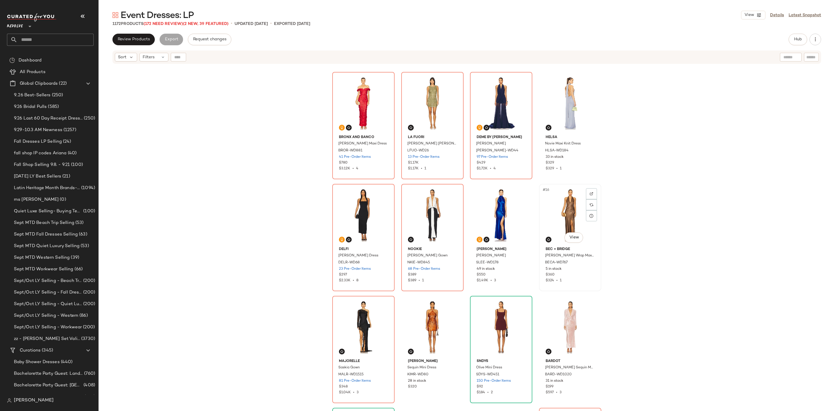
click at [553, 222] on div "#16 View" at bounding box center [570, 215] width 58 height 59
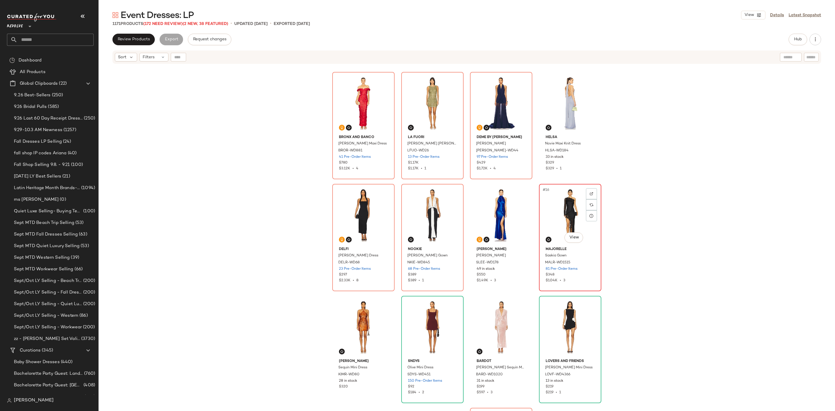
click at [552, 226] on div "#16 View" at bounding box center [570, 215] width 58 height 59
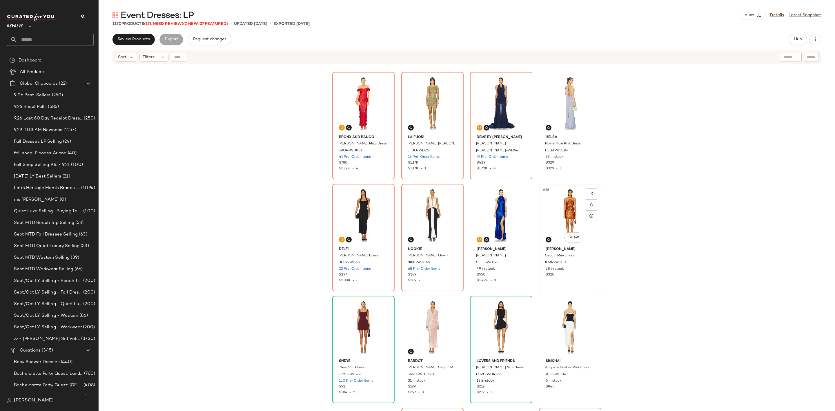
click at [552, 213] on div "#16 View" at bounding box center [570, 215] width 58 height 59
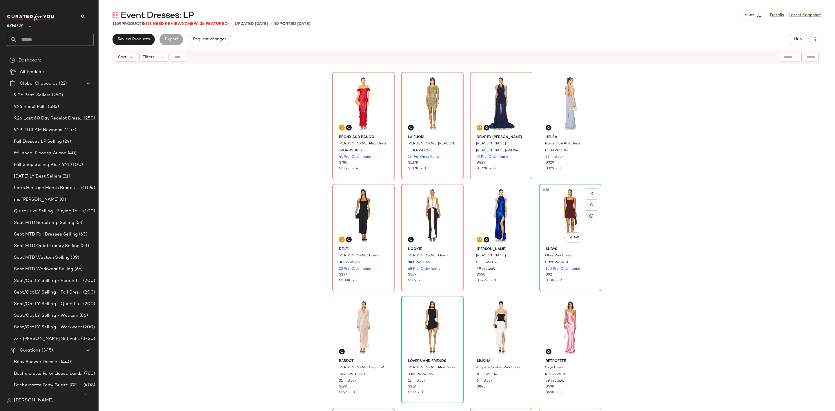
click at [552, 213] on div "#16 View" at bounding box center [570, 215] width 58 height 59
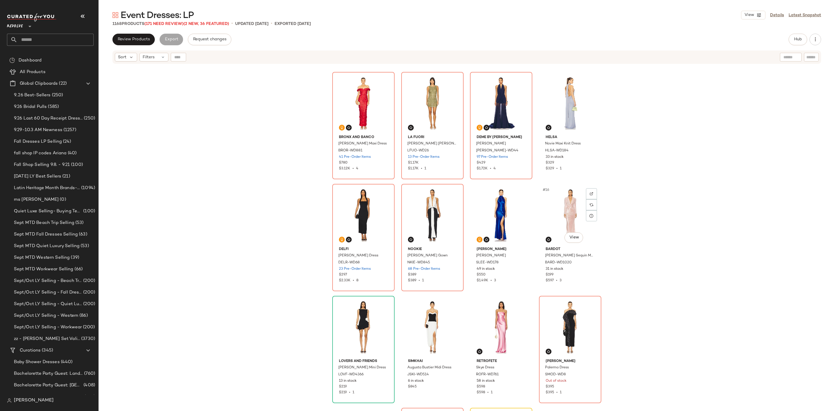
click at [552, 213] on div "#16 View" at bounding box center [570, 215] width 58 height 59
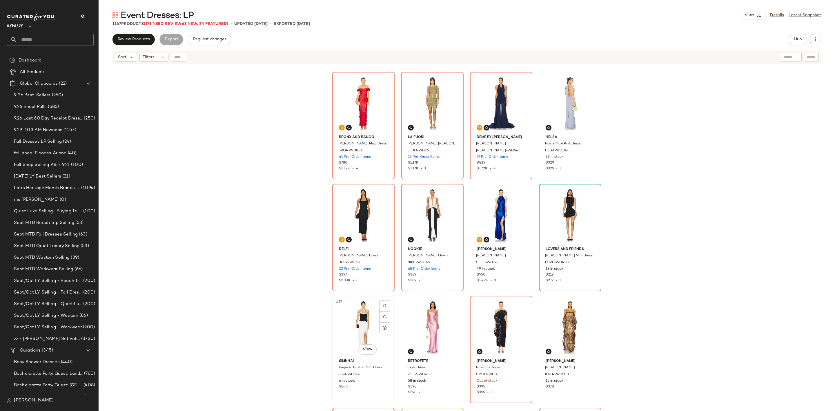
click at [349, 326] on div "#17 View" at bounding box center [363, 327] width 58 height 59
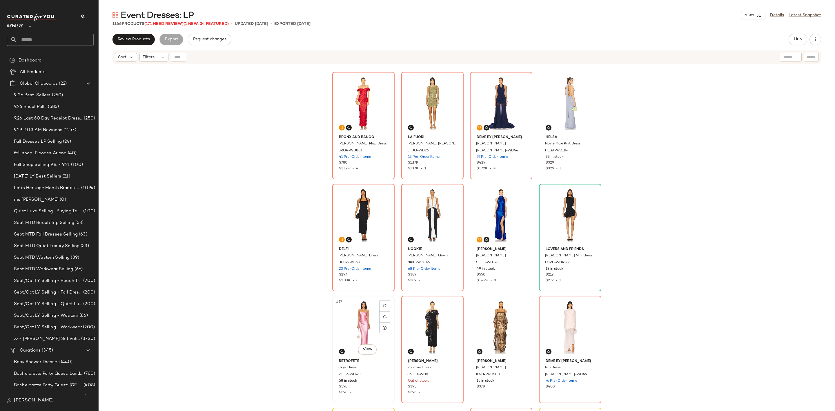
click at [345, 337] on div "#17 View" at bounding box center [363, 327] width 58 height 59
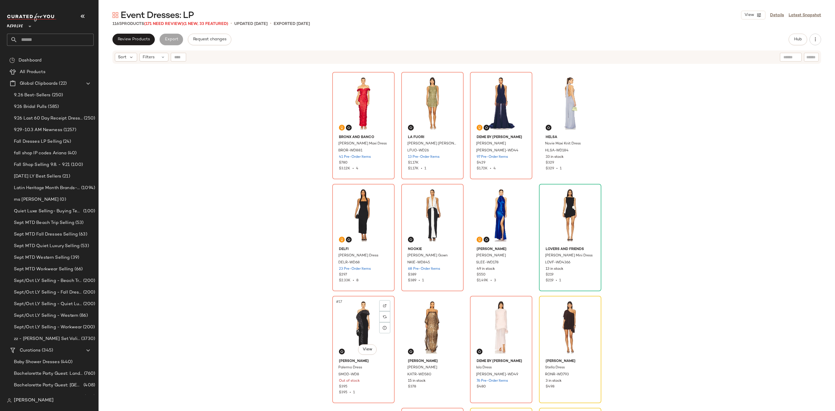
click at [345, 337] on div "#17 View" at bounding box center [363, 327] width 58 height 59
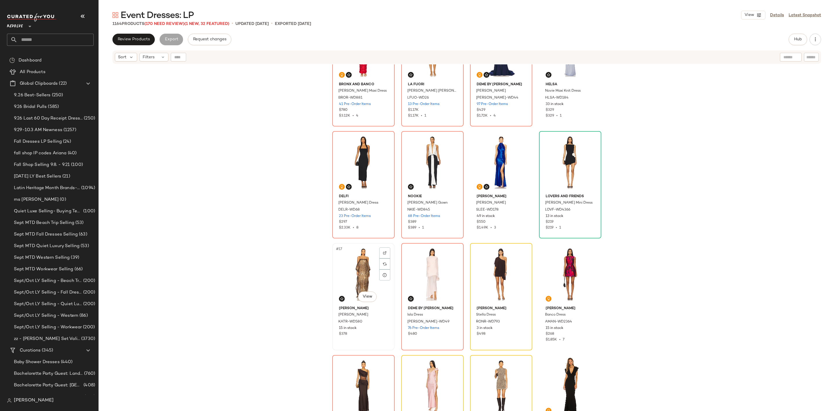
scroll to position [309, 0]
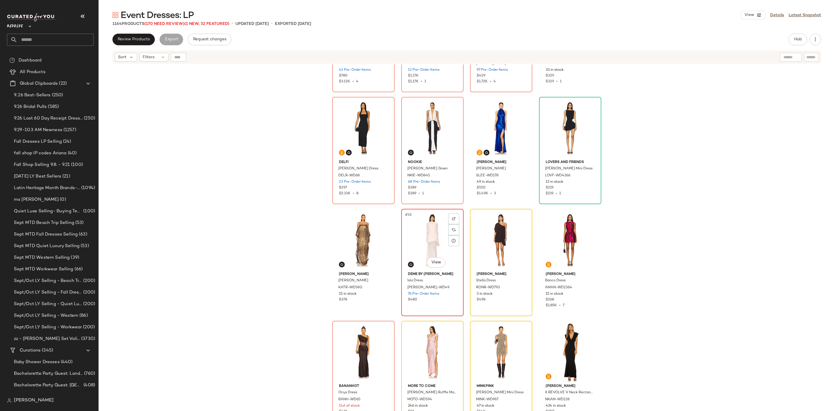
click at [412, 251] on div "#18 View" at bounding box center [432, 240] width 58 height 59
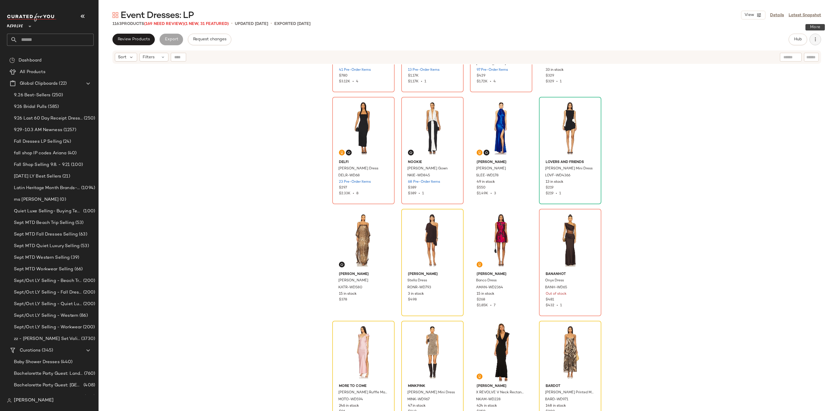
click at [813, 39] on icon "button" at bounding box center [816, 40] width 6 height 6
click at [787, 98] on span "Clear Suggested Products" at bounding box center [789, 98] width 55 height 6
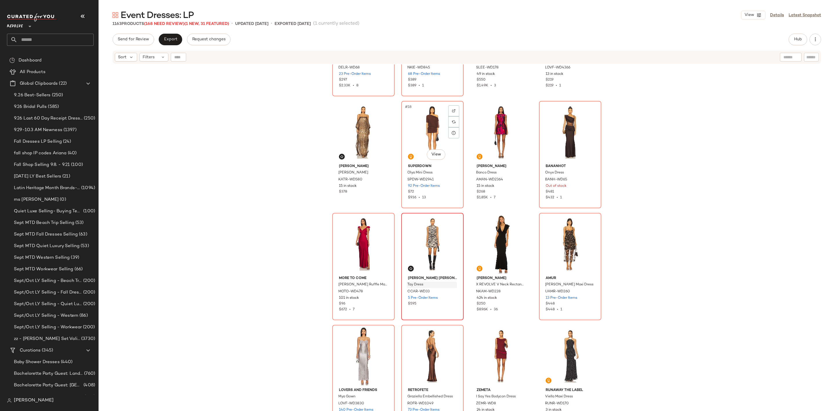
scroll to position [483, 0]
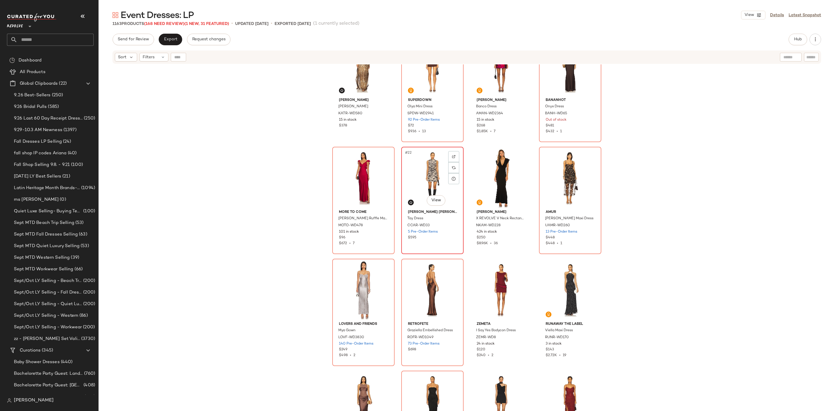
click at [415, 165] on div "#22 View" at bounding box center [432, 178] width 58 height 59
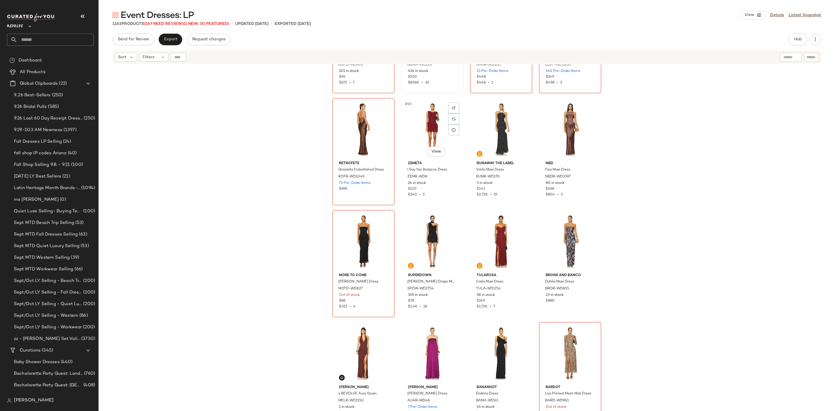
scroll to position [701, 0]
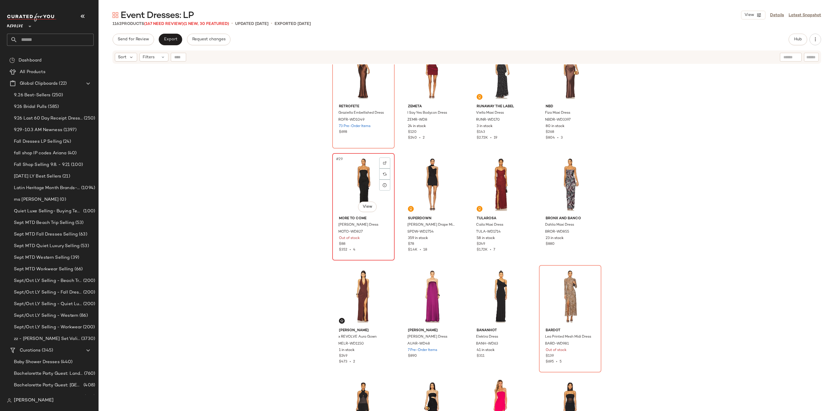
click at [354, 175] on div "#29 View" at bounding box center [363, 184] width 58 height 59
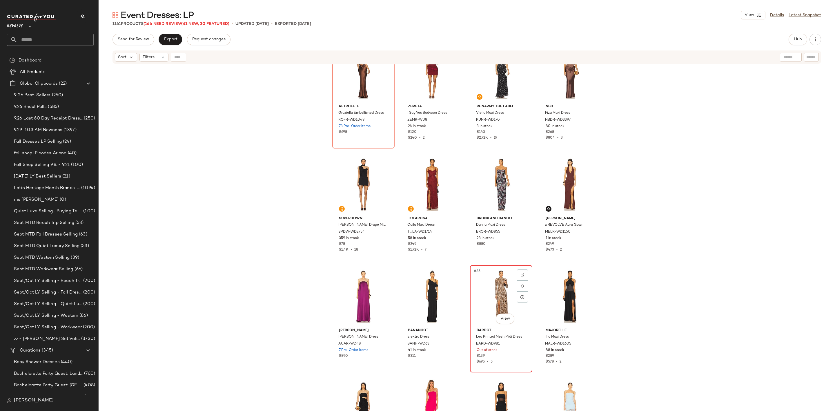
click at [476, 282] on div "#35 View" at bounding box center [501, 296] width 58 height 59
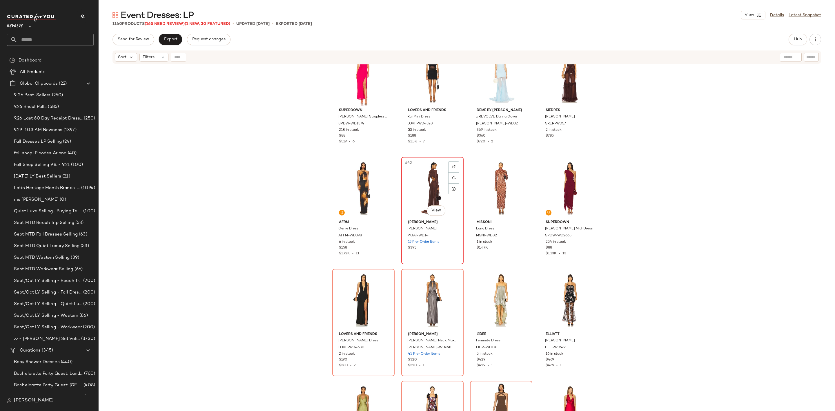
scroll to position [1092, 0]
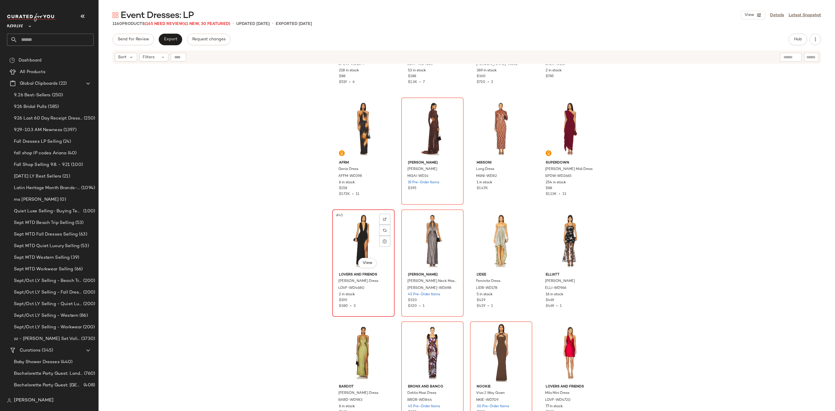
click at [350, 238] on div "#45 View" at bounding box center [363, 240] width 58 height 59
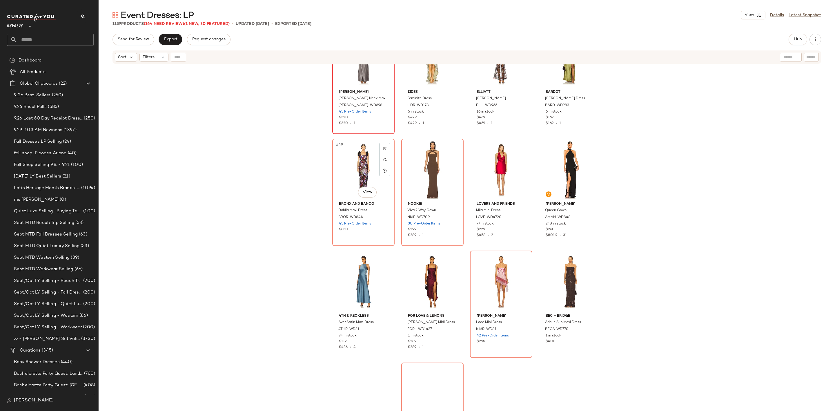
scroll to position [1353, 0]
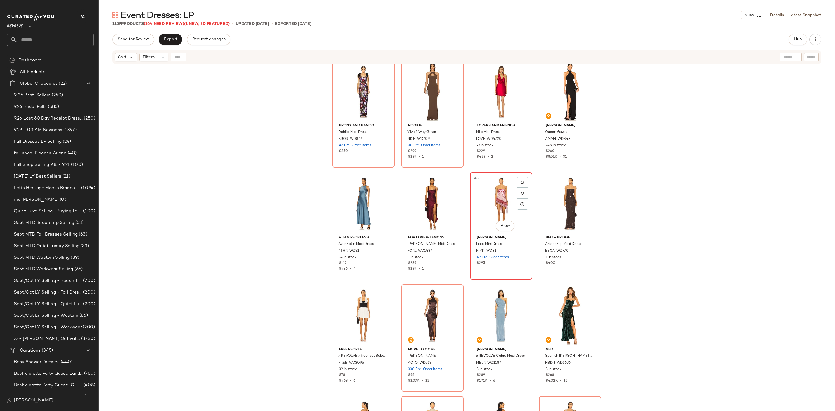
click at [507, 195] on div "#55 View" at bounding box center [501, 203] width 58 height 59
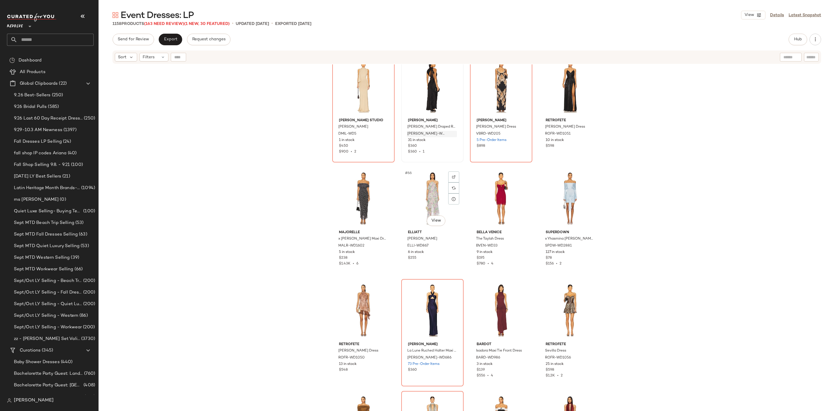
scroll to position [1658, 0]
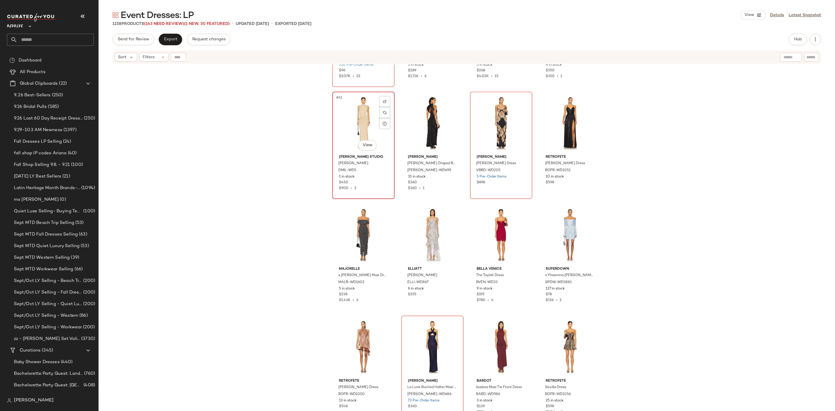
click at [353, 116] on div "#61 View" at bounding box center [363, 123] width 58 height 59
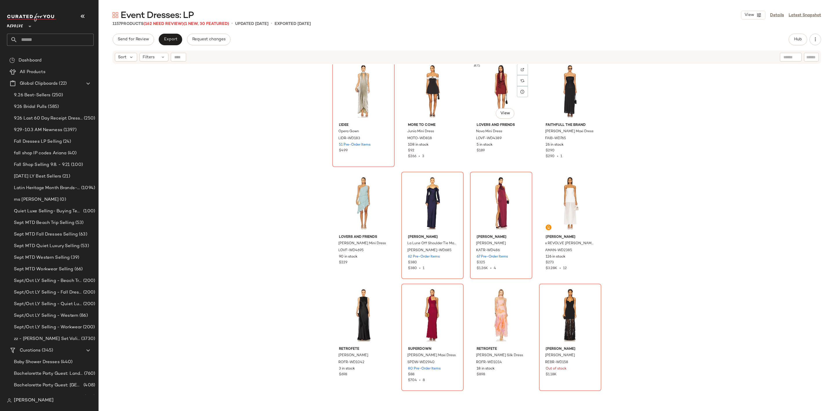
scroll to position [2049, 0]
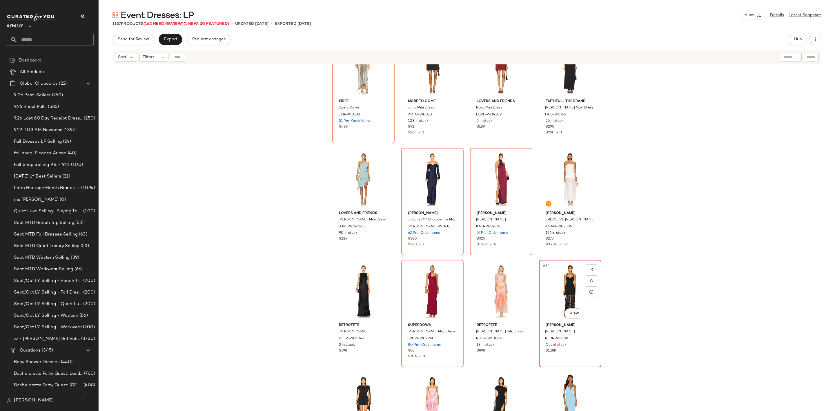
click at [575, 292] on div "#84 View" at bounding box center [570, 291] width 58 height 59
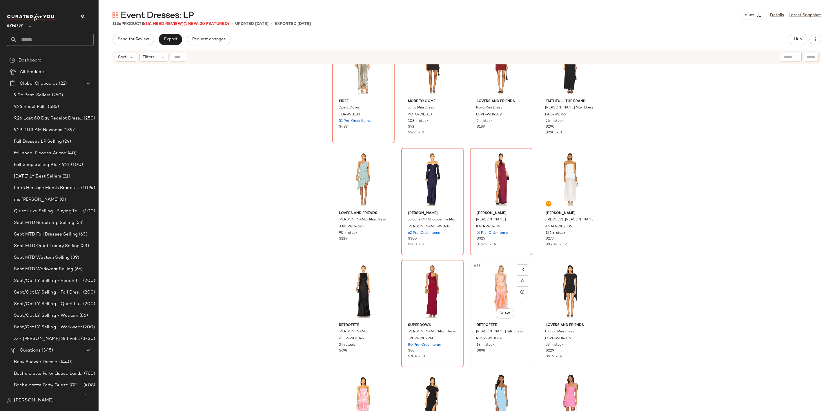
click at [495, 291] on div "#83 View" at bounding box center [501, 291] width 58 height 59
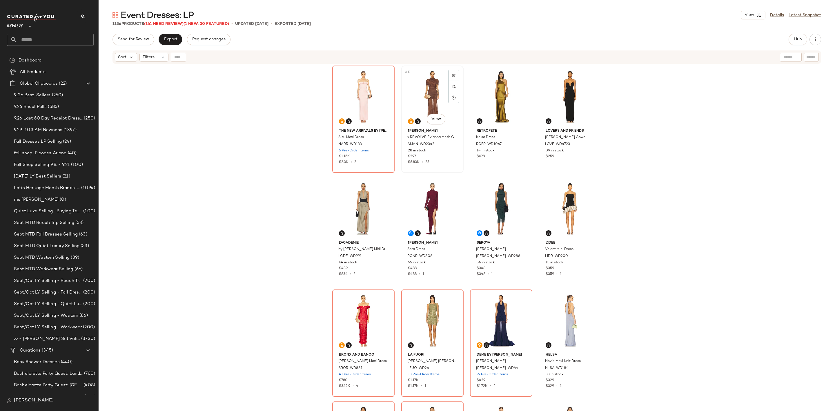
click at [420, 86] on div "#2 View" at bounding box center [432, 97] width 58 height 59
click at [347, 93] on div "#1 View" at bounding box center [363, 97] width 58 height 59
click at [486, 89] on div "#3 View" at bounding box center [501, 97] width 58 height 59
click at [561, 96] on div "#4 View" at bounding box center [570, 97] width 58 height 59
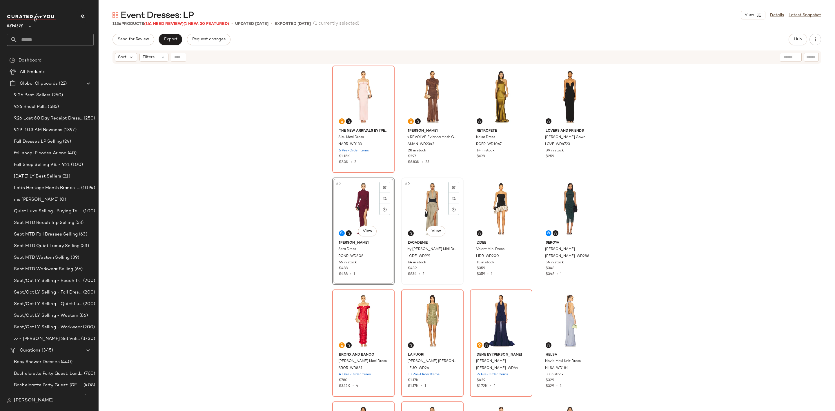
scroll to position [87, 0]
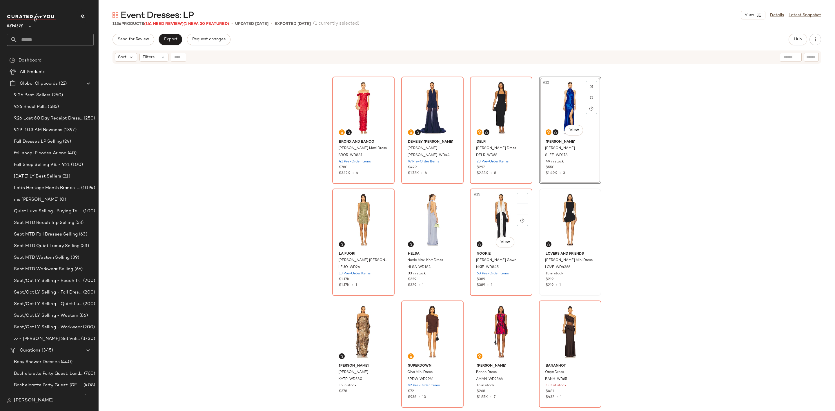
scroll to position [222, 0]
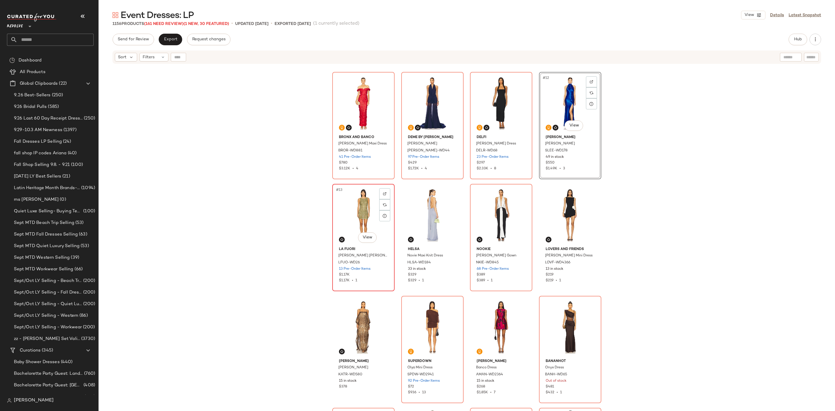
click at [349, 215] on div "#13 View" at bounding box center [363, 215] width 58 height 59
click at [559, 188] on div "#16 View" at bounding box center [570, 215] width 58 height 59
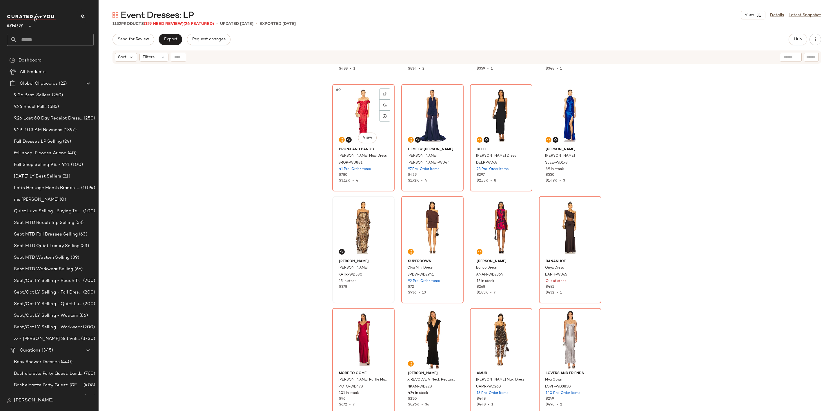
scroll to position [222, 0]
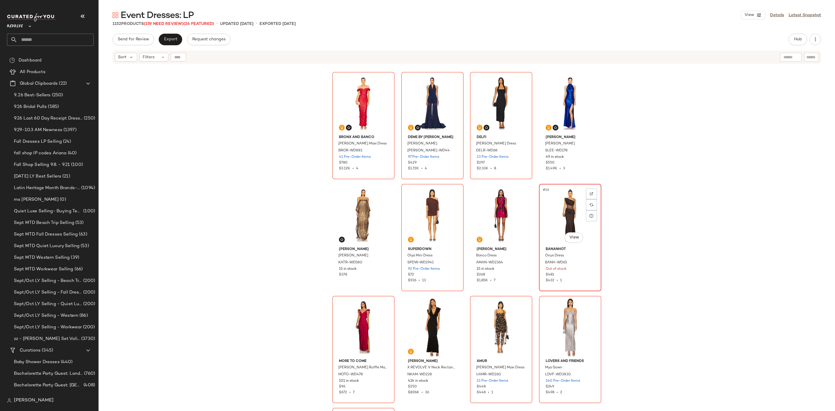
click at [548, 215] on div "#16 View" at bounding box center [570, 215] width 58 height 59
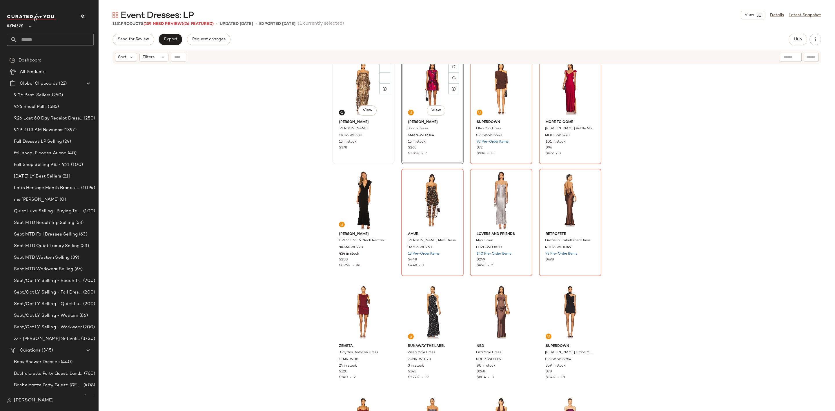
scroll to position [266, 0]
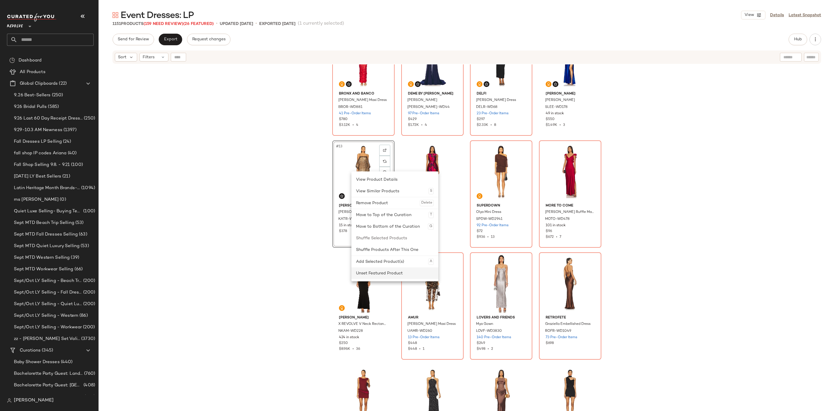
click at [377, 273] on div "Unset Featured Product" at bounding box center [395, 273] width 78 height 12
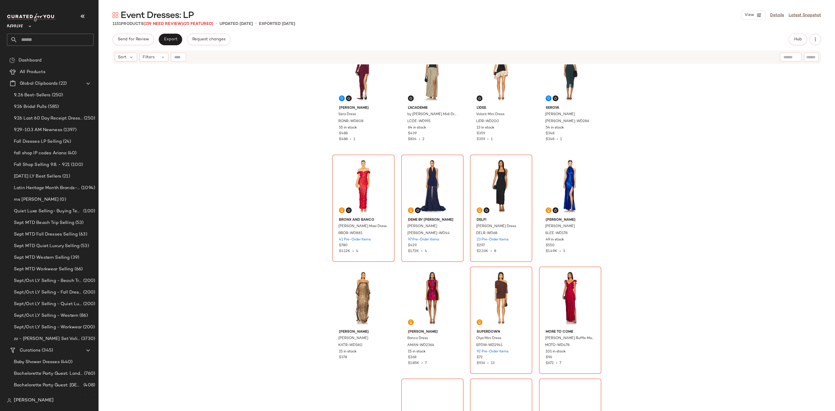
scroll to position [135, 0]
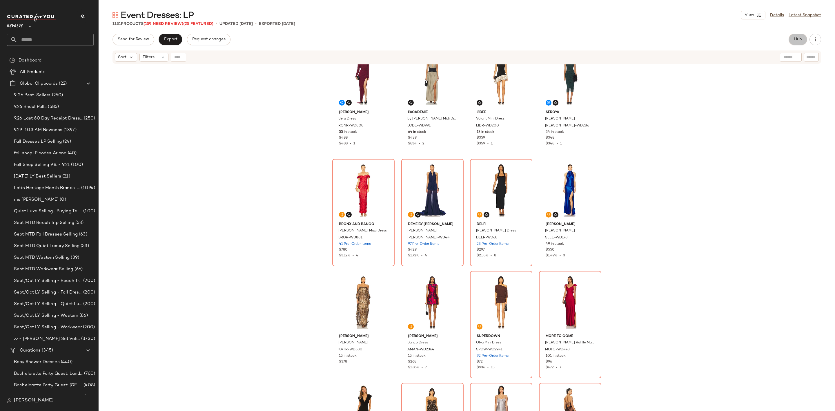
click at [794, 42] on button "Hub" at bounding box center [798, 40] width 19 height 12
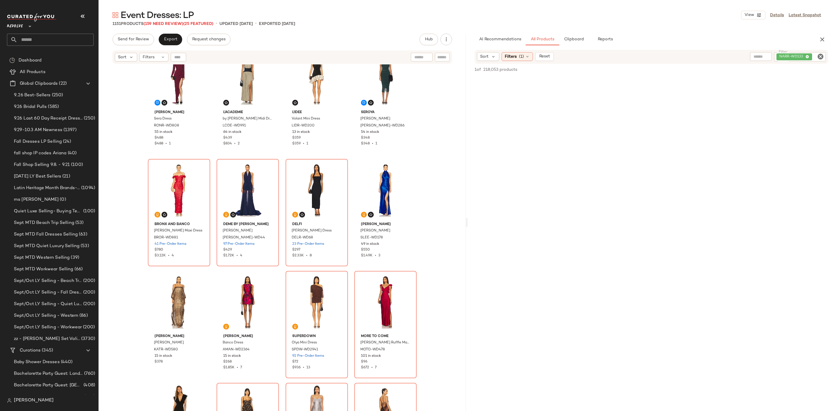
click at [821, 55] on icon "Clear Filter" at bounding box center [820, 56] width 7 height 7
type input "*****"
click at [726, 151] on div at bounding box center [651, 243] width 365 height 359
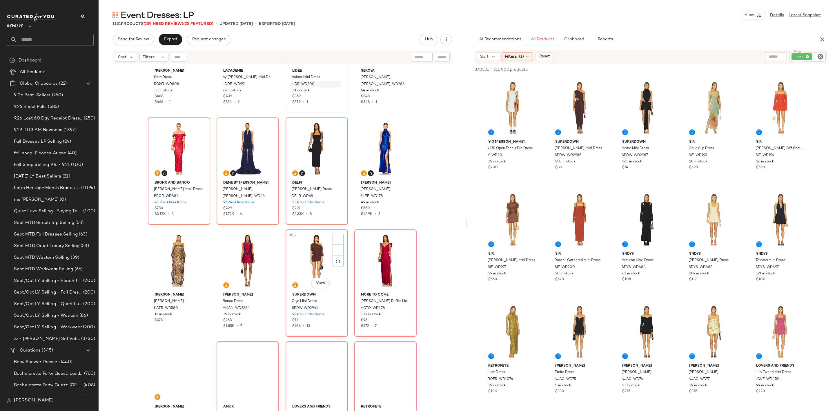
scroll to position [179, 0]
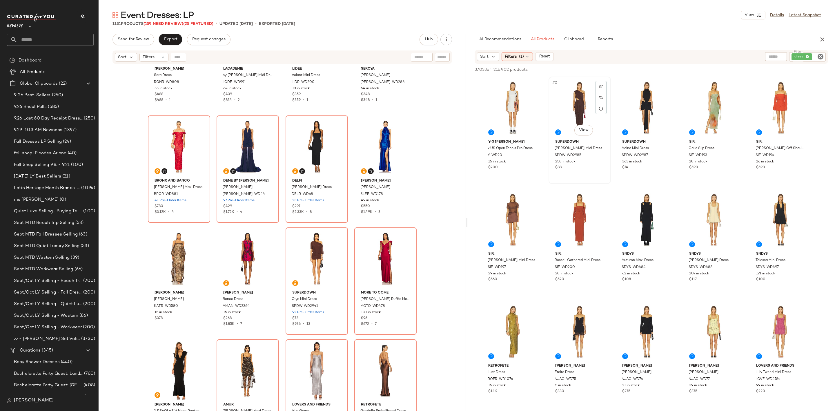
click at [577, 106] on div "#2 View" at bounding box center [580, 108] width 58 height 59
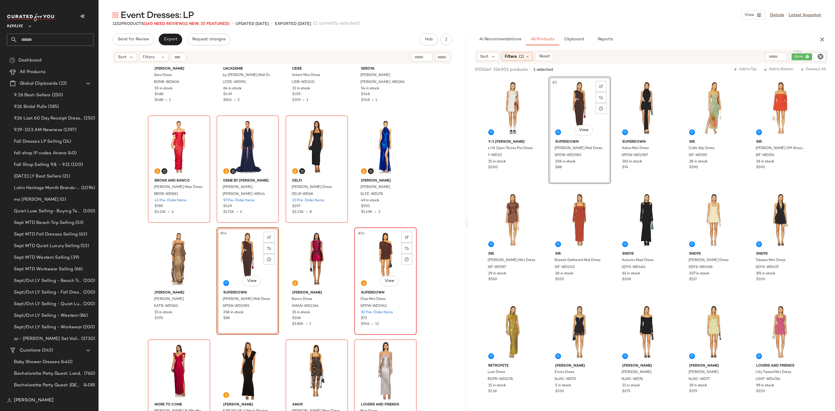
click at [384, 259] on div "#16 View" at bounding box center [385, 258] width 58 height 59
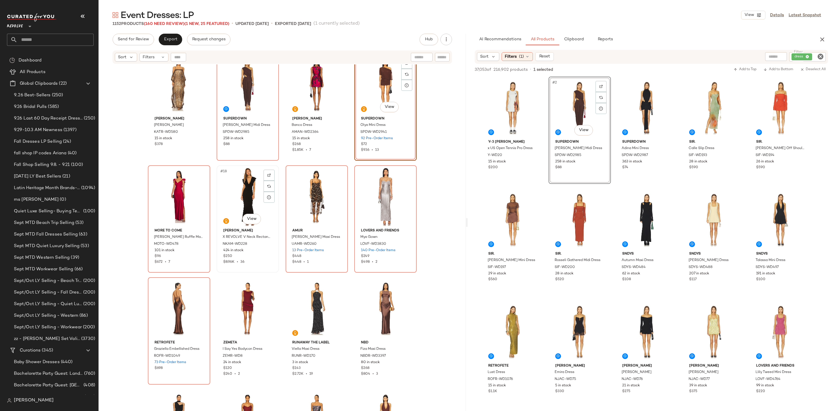
scroll to position [396, 0]
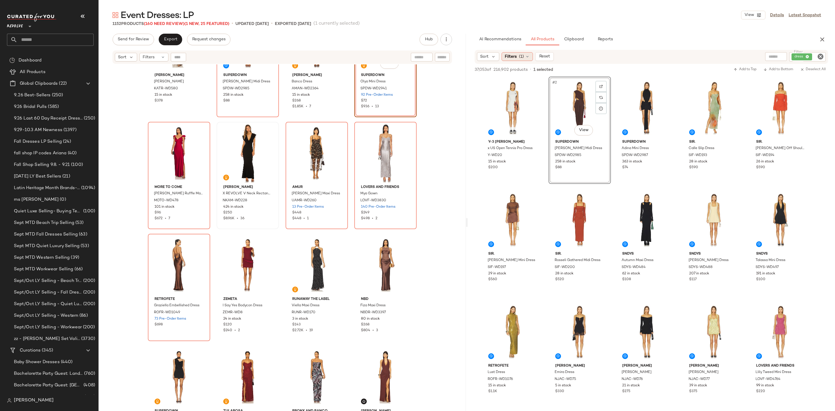
click at [508, 57] on span "Filters" at bounding box center [511, 57] width 12 height 6
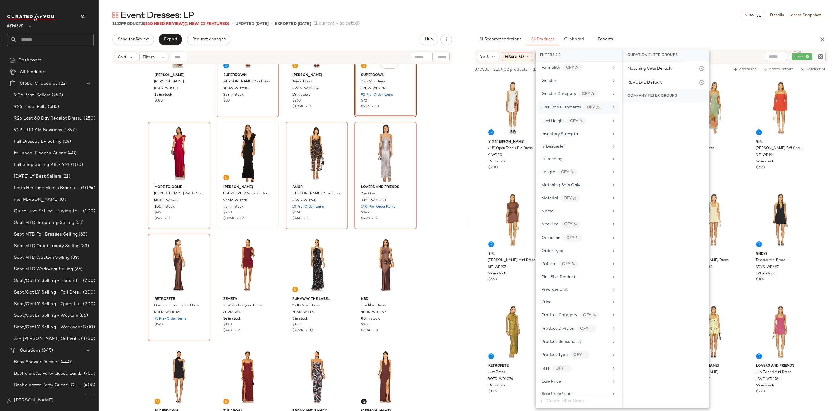
scroll to position [348, 0]
click at [565, 321] on div "Sale Price" at bounding box center [576, 318] width 68 height 6
click at [639, 79] on div "Not on sale" at bounding box center [666, 80] width 82 height 10
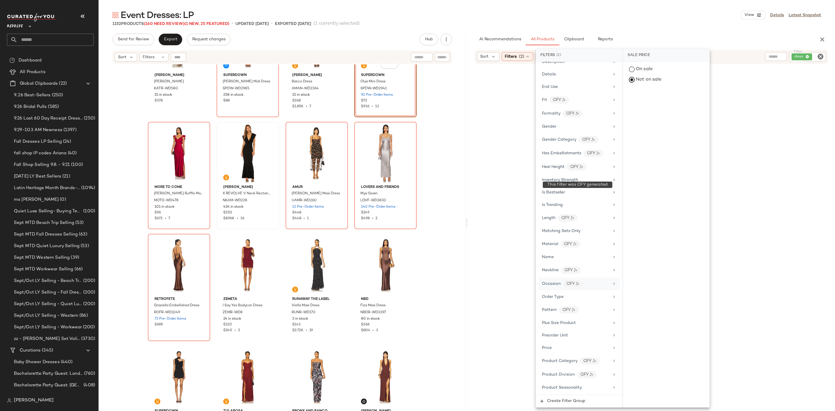
scroll to position [217, 0]
click at [568, 151] on div "Gender" at bounding box center [576, 148] width 68 height 6
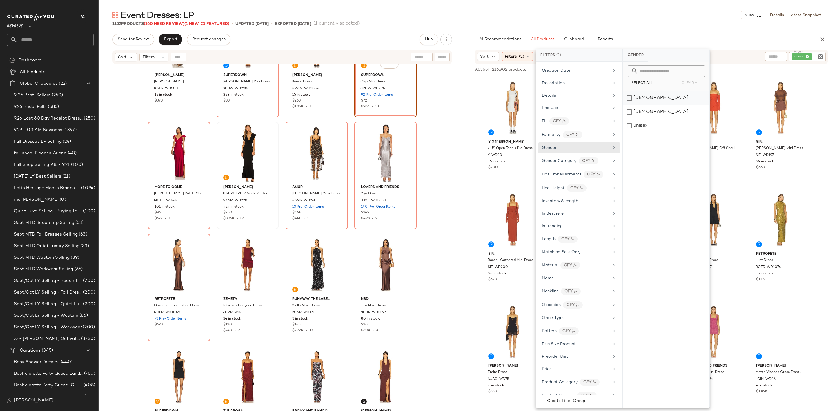
click at [643, 100] on div "[DEMOGRAPHIC_DATA]" at bounding box center [666, 98] width 86 height 14
click at [668, 22] on div "1152 Products (160 Need Review) (1 New, 25 Featured) • updated [DATE] • Exporte…" at bounding box center [467, 24] width 737 height 6
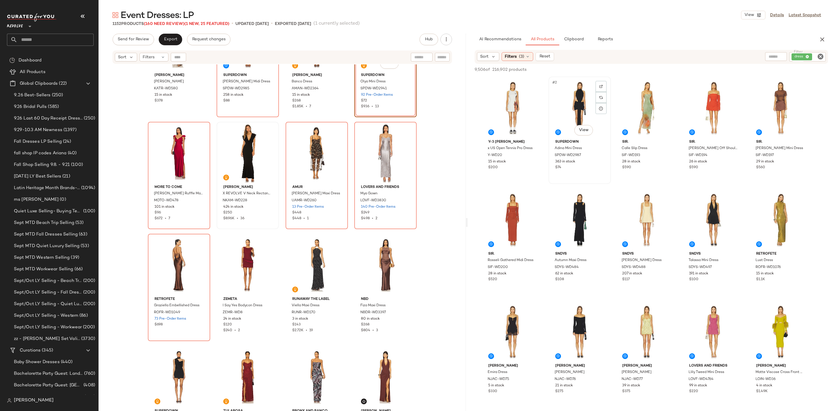
click at [560, 106] on div "#2 View" at bounding box center [580, 108] width 58 height 59
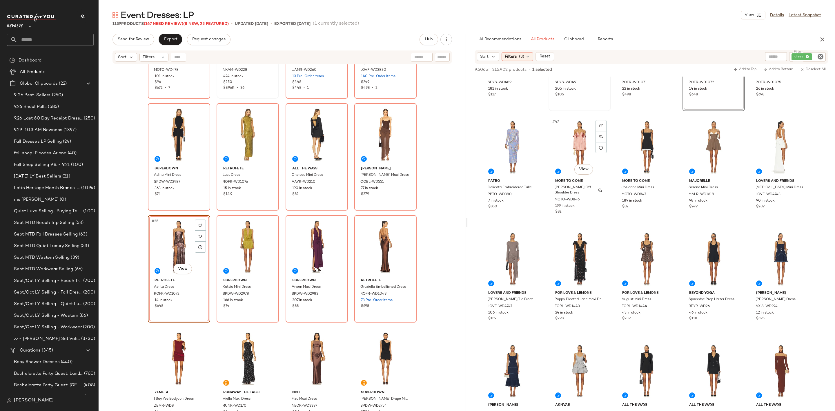
scroll to position [1000, 0]
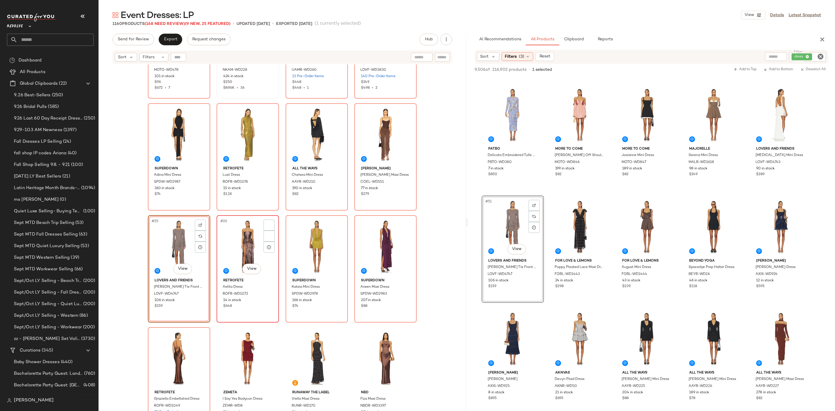
click at [234, 246] on div "#26 View" at bounding box center [248, 246] width 58 height 59
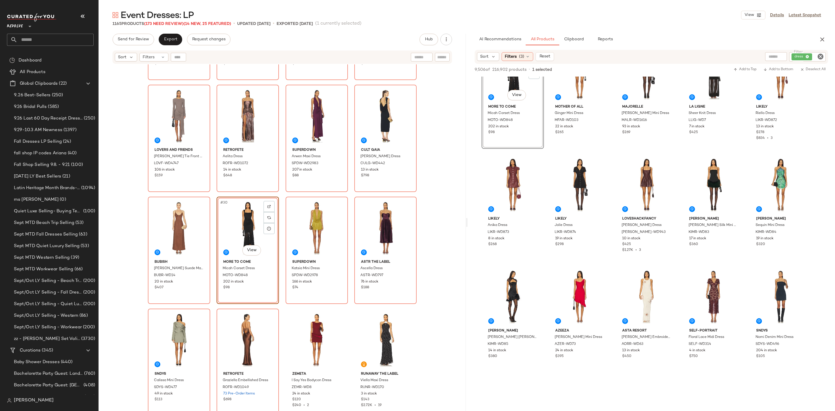
scroll to position [2088, 0]
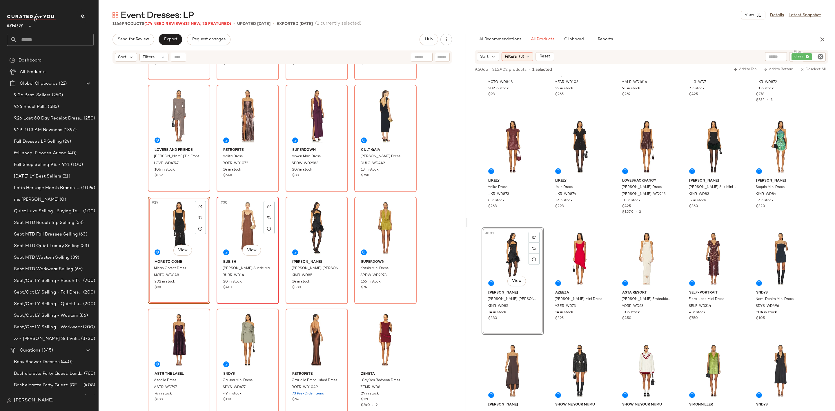
click at [240, 227] on div "#30 View" at bounding box center [248, 228] width 58 height 59
click at [303, 227] on div "#31 View" at bounding box center [317, 228] width 58 height 59
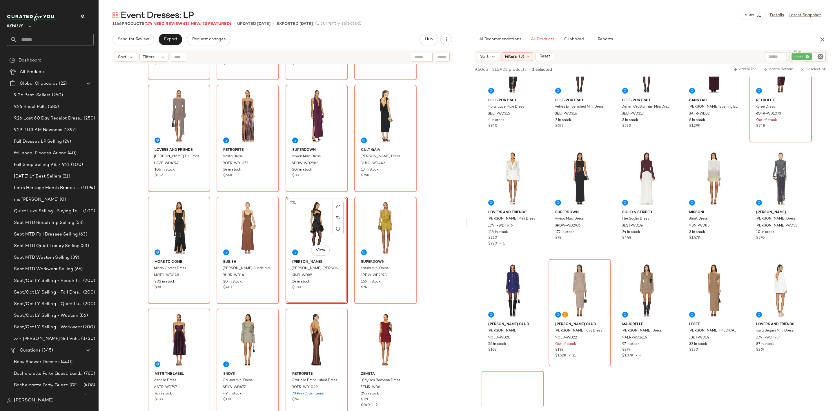
scroll to position [2523, 0]
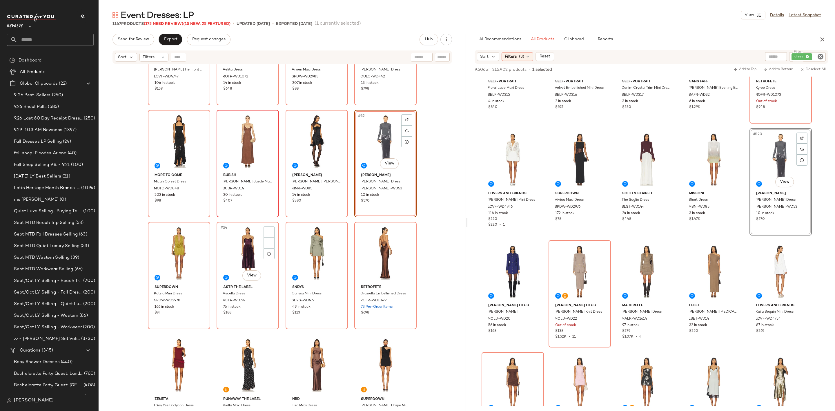
scroll to position [744, 0]
click at [234, 257] on div "#34 View" at bounding box center [248, 253] width 58 height 59
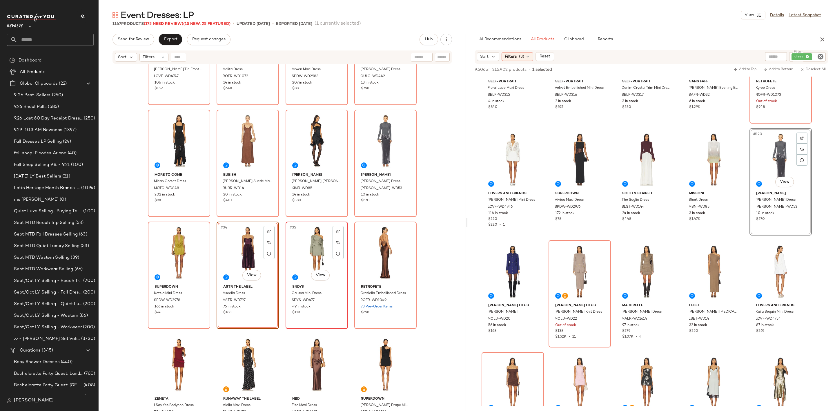
click at [313, 253] on div "#35 View" at bounding box center [317, 253] width 58 height 59
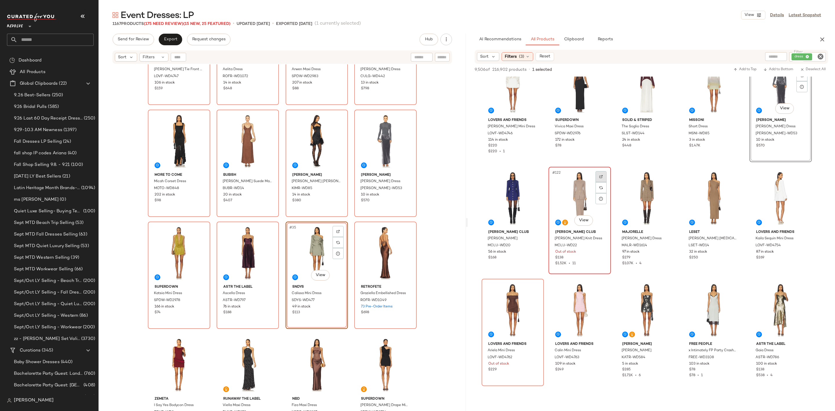
scroll to position [2653, 0]
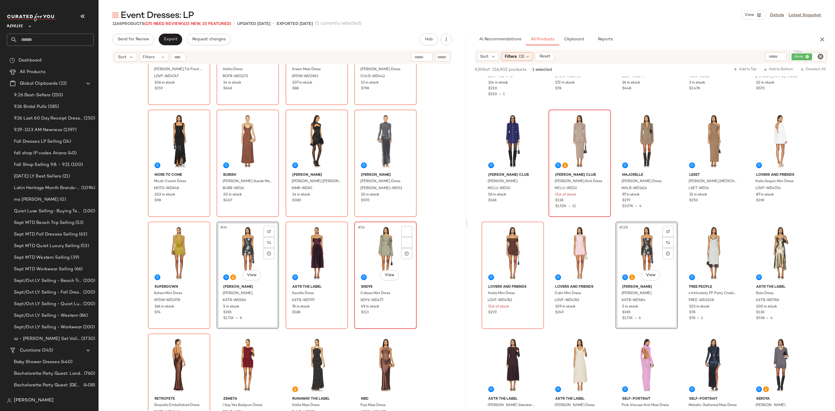
click at [385, 259] on div "#36 View" at bounding box center [385, 253] width 58 height 59
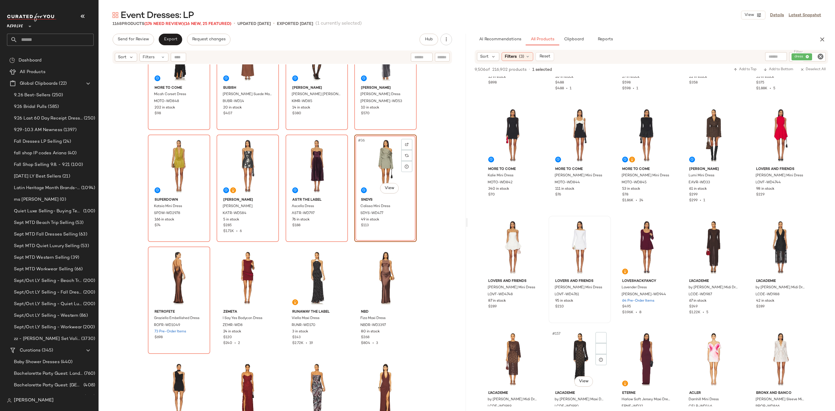
scroll to position [3349, 0]
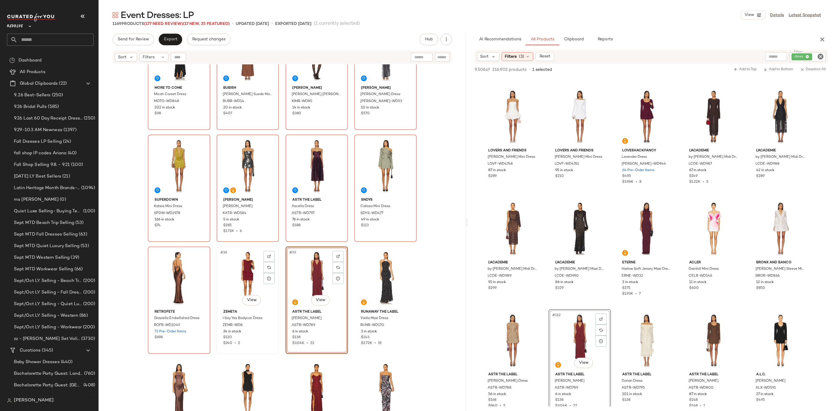
click at [235, 275] on div "#38 View" at bounding box center [248, 278] width 58 height 59
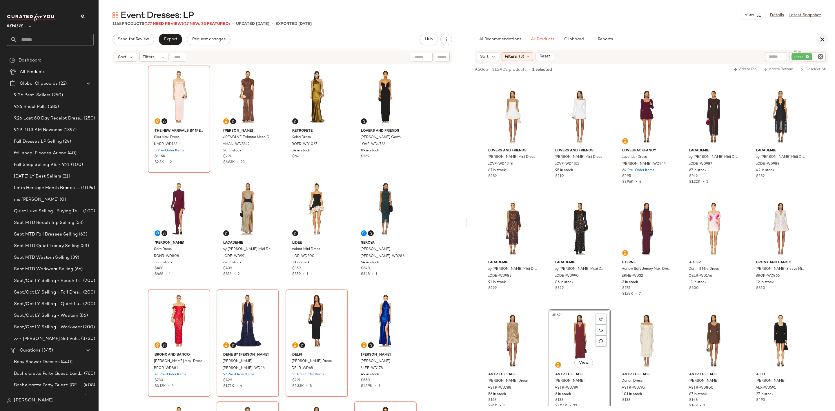
click at [823, 37] on icon "button" at bounding box center [822, 39] width 7 height 7
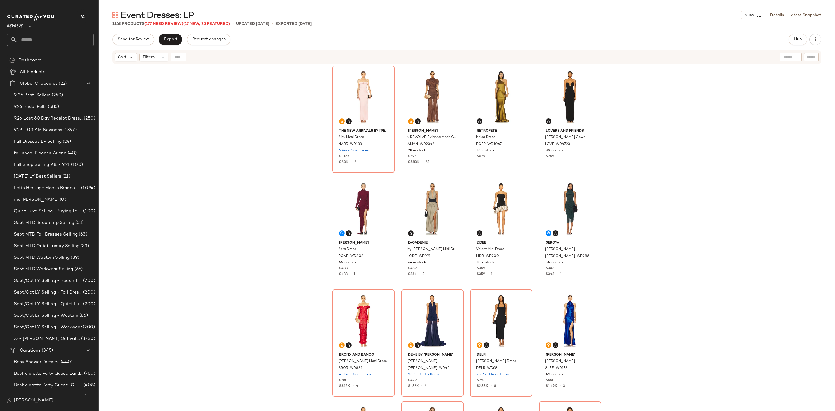
click at [268, 136] on div "The New Arrivals by [PERSON_NAME] Sisu Maxi Dress NARR-WD133 5 Pre-Order Items …" at bounding box center [467, 244] width 737 height 361
click at [173, 35] on button "Export" at bounding box center [170, 40] width 23 height 12
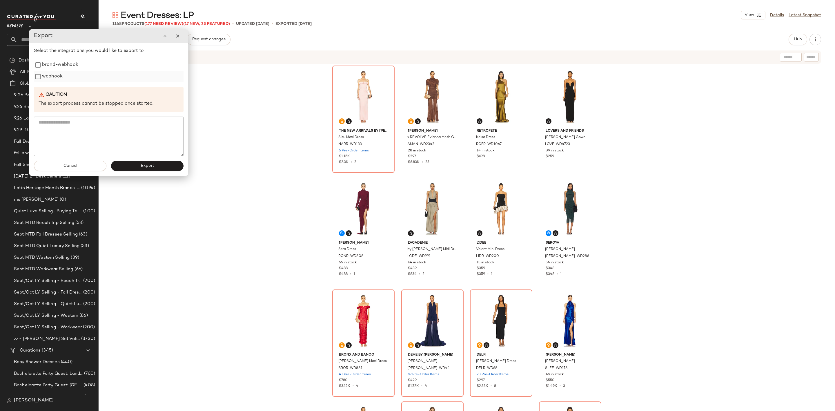
click at [54, 79] on label "webhook" at bounding box center [52, 77] width 21 height 12
click at [138, 166] on button "Export" at bounding box center [147, 166] width 72 height 10
